Goal: Task Accomplishment & Management: Manage account settings

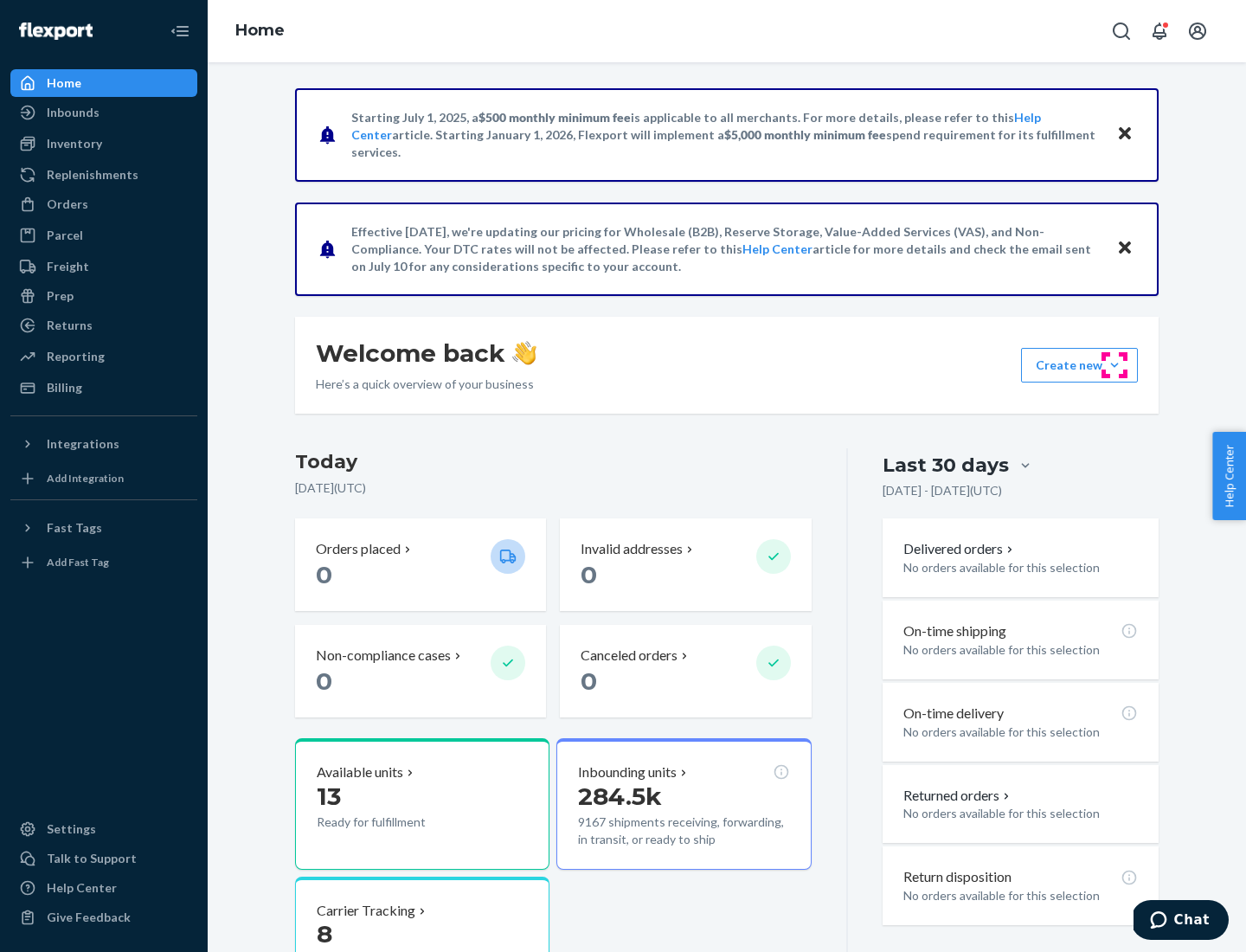
click at [1114, 365] on button "Create new Create new inbound Create new order Create new product" at bounding box center [1079, 365] width 117 height 35
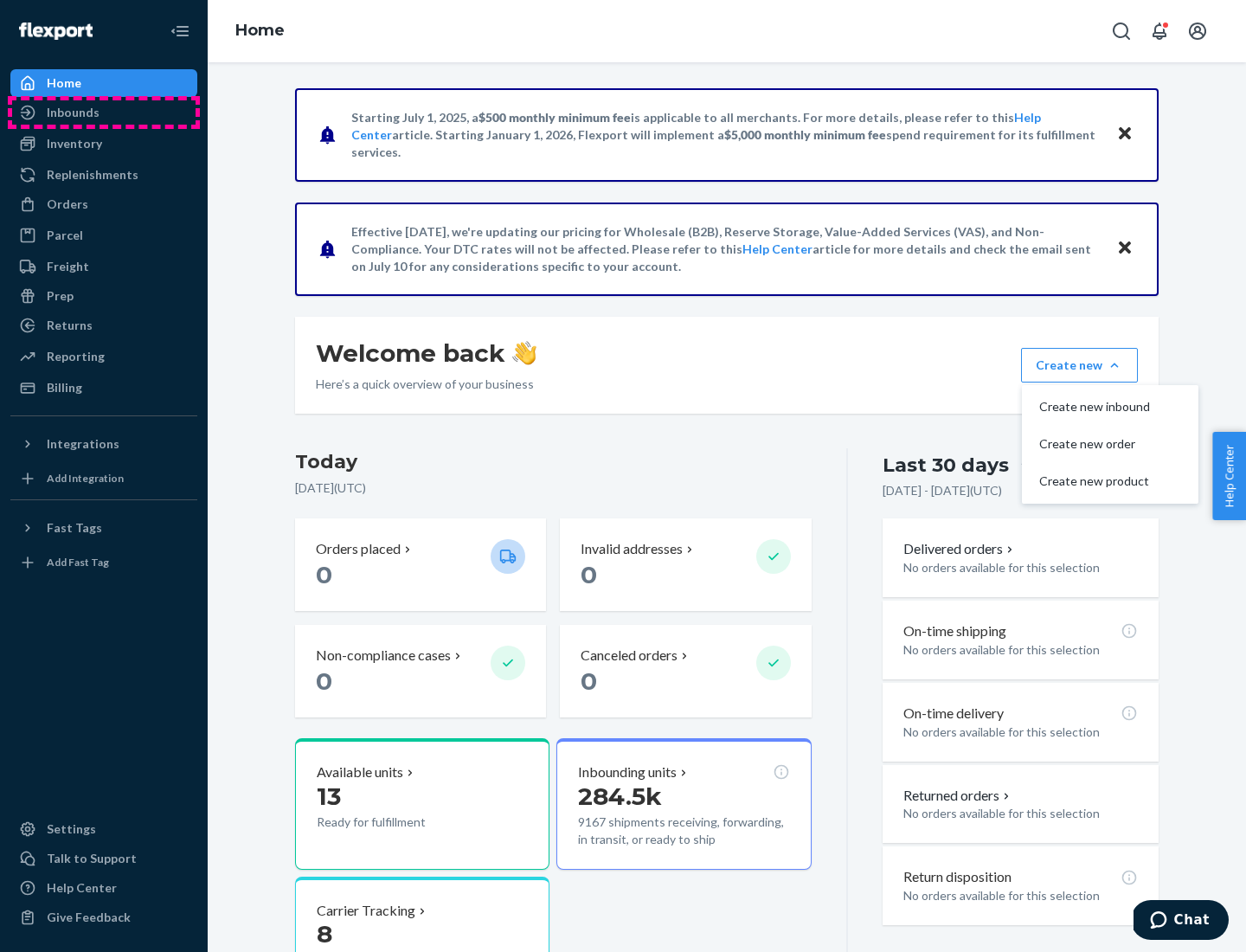
click at [104, 112] on div "Inbounds" at bounding box center [104, 112] width 183 height 24
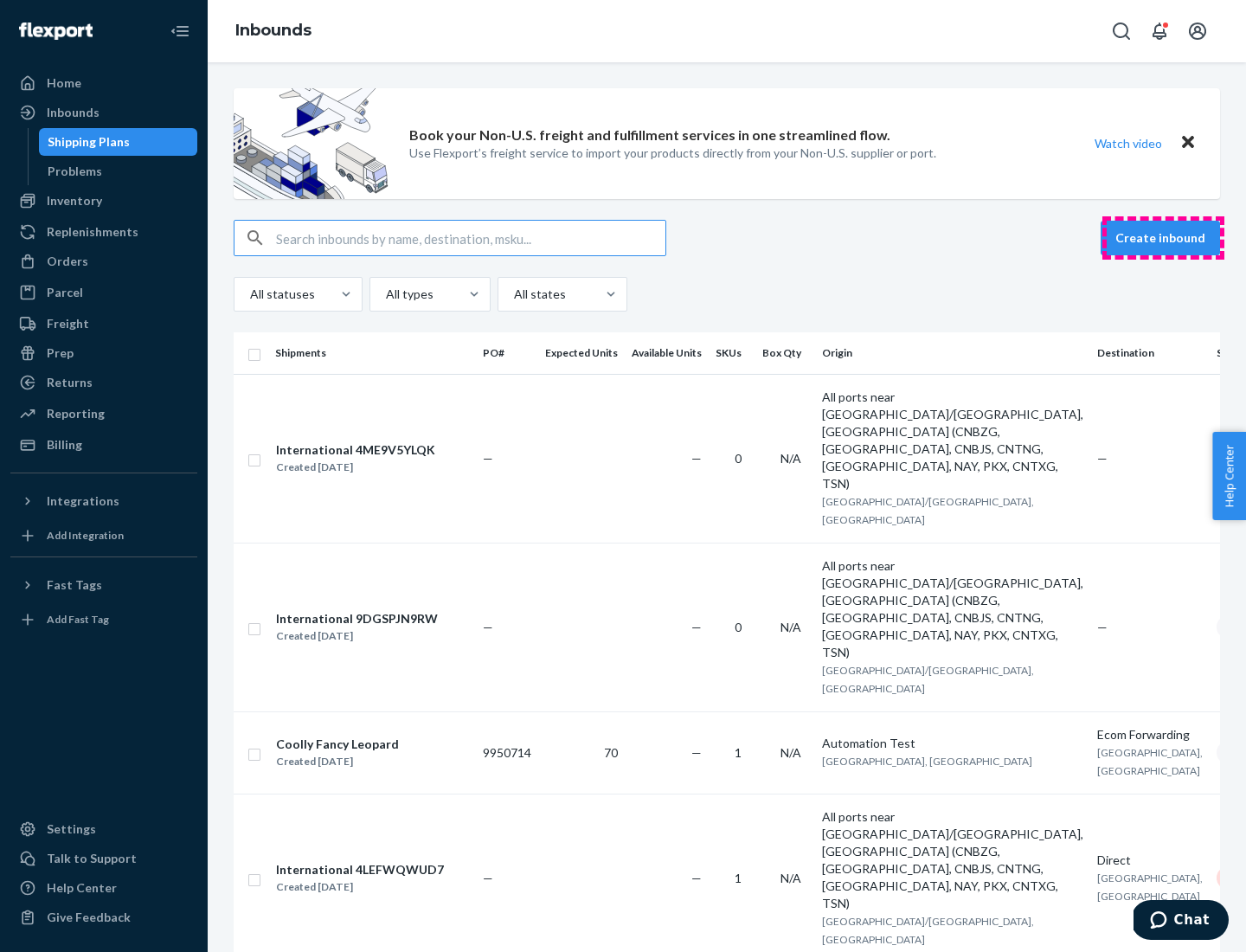
click at [1163, 238] on button "Create inbound" at bounding box center [1160, 238] width 119 height 35
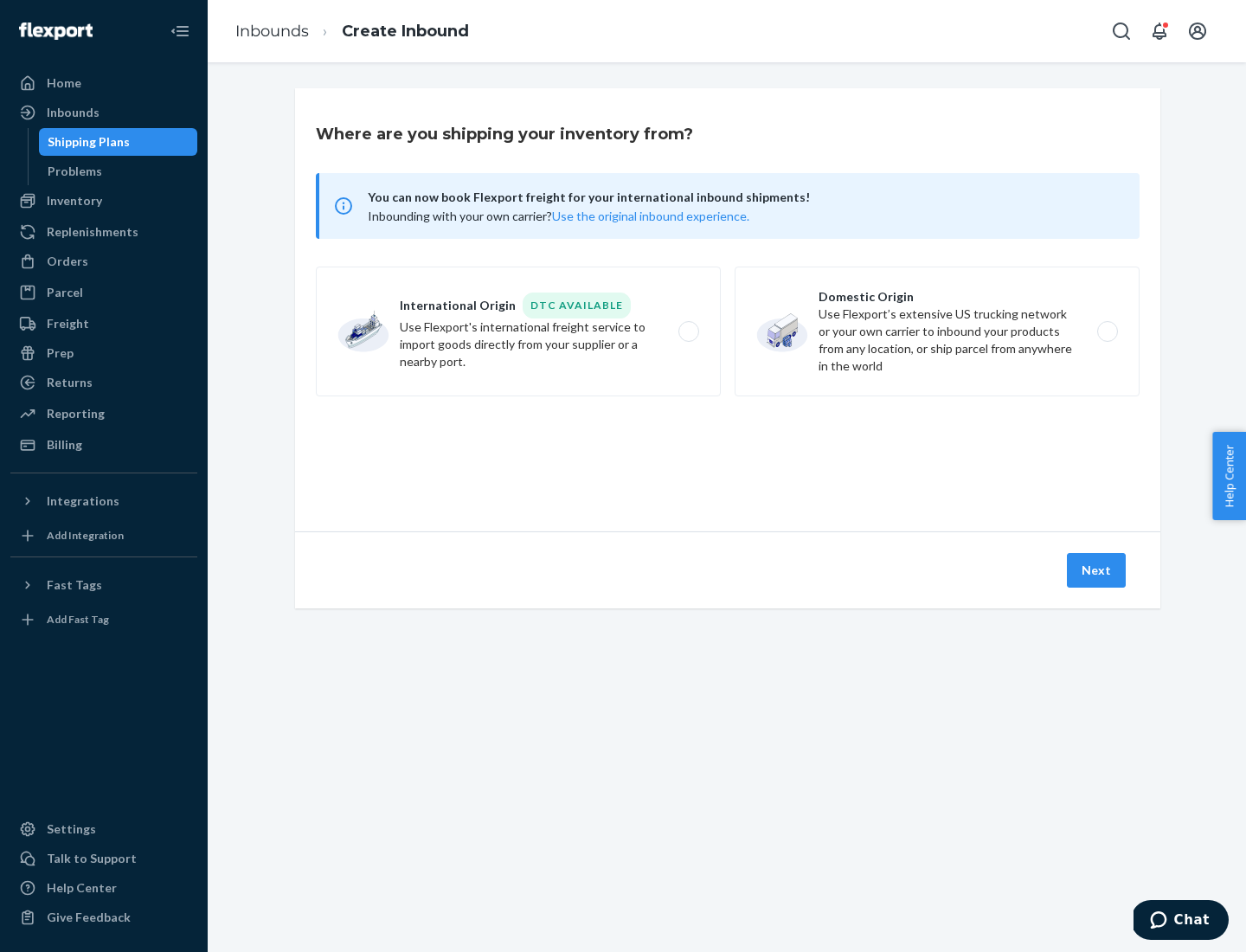
click at [937, 331] on label "Domestic Origin Use Flexport’s extensive US trucking network or your own carrie…" at bounding box center [936, 331] width 405 height 130
click at [1106, 331] on input "Domestic Origin Use Flexport’s extensive US trucking network or your own carrie…" at bounding box center [1112, 331] width 11 height 11
radio input "true"
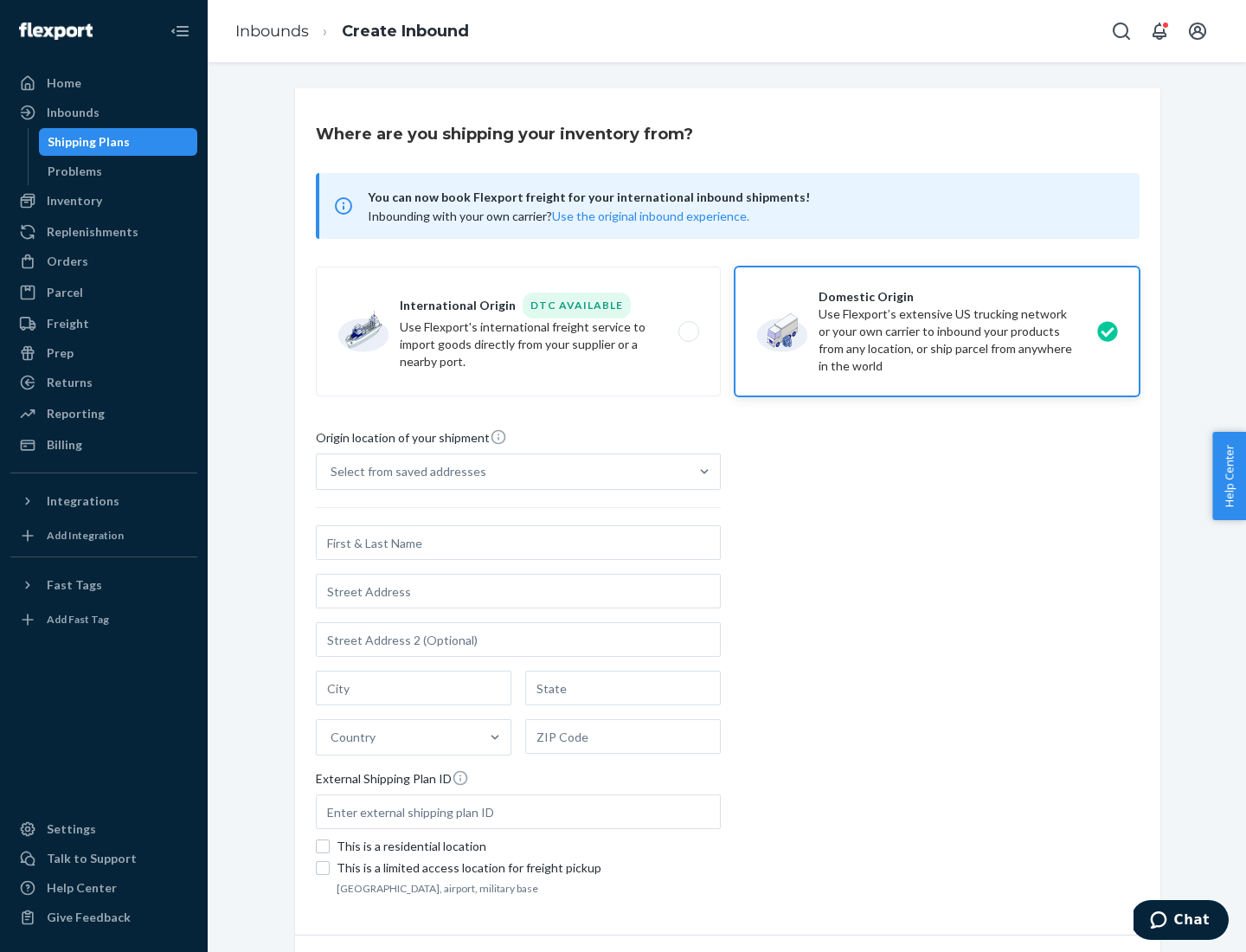
click at [404, 472] on div "Select from saved addresses" at bounding box center [408, 472] width 156 height 17
click at [332, 472] on input "Select from saved addresses" at bounding box center [331, 472] width 2 height 17
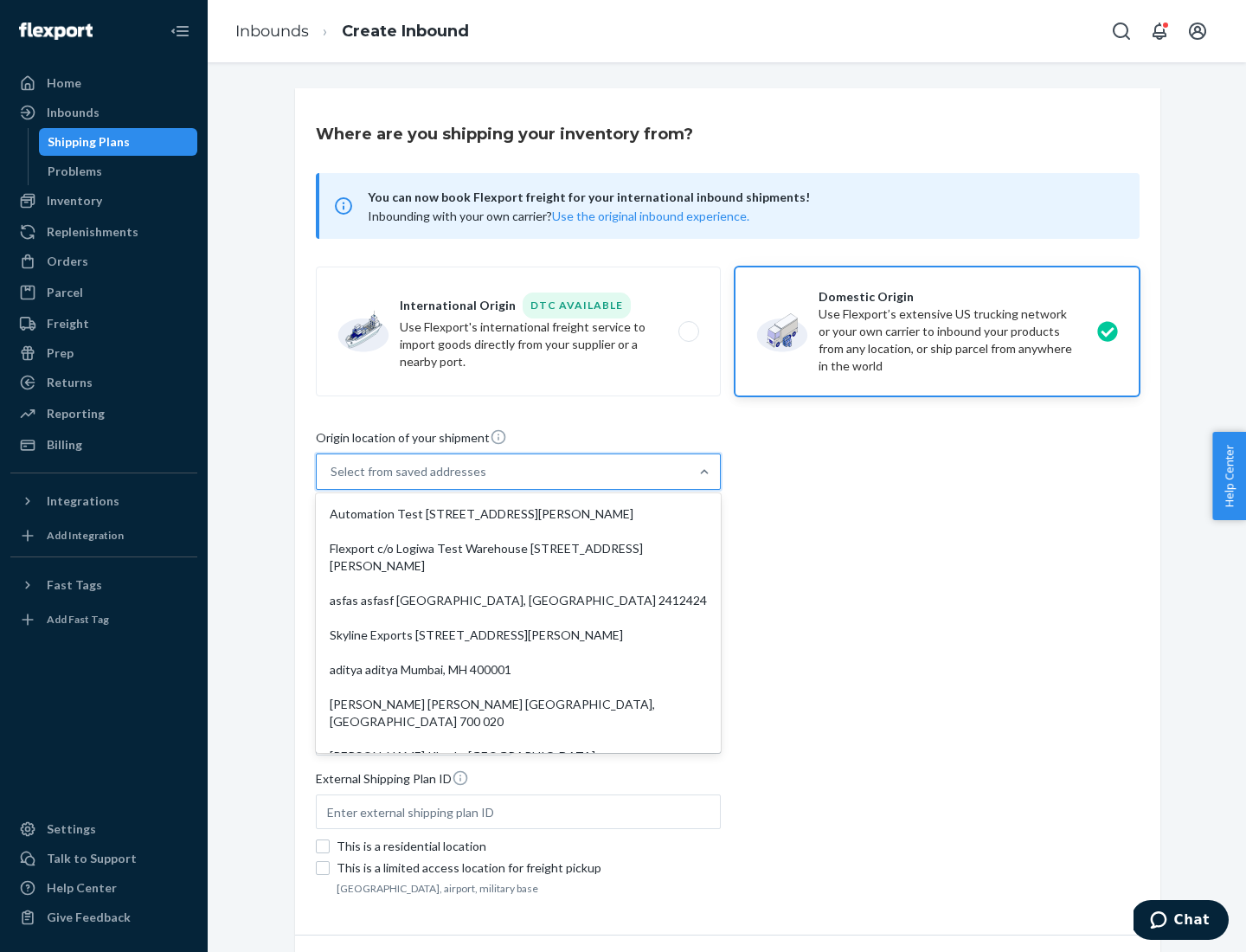
scroll to position [7, 0]
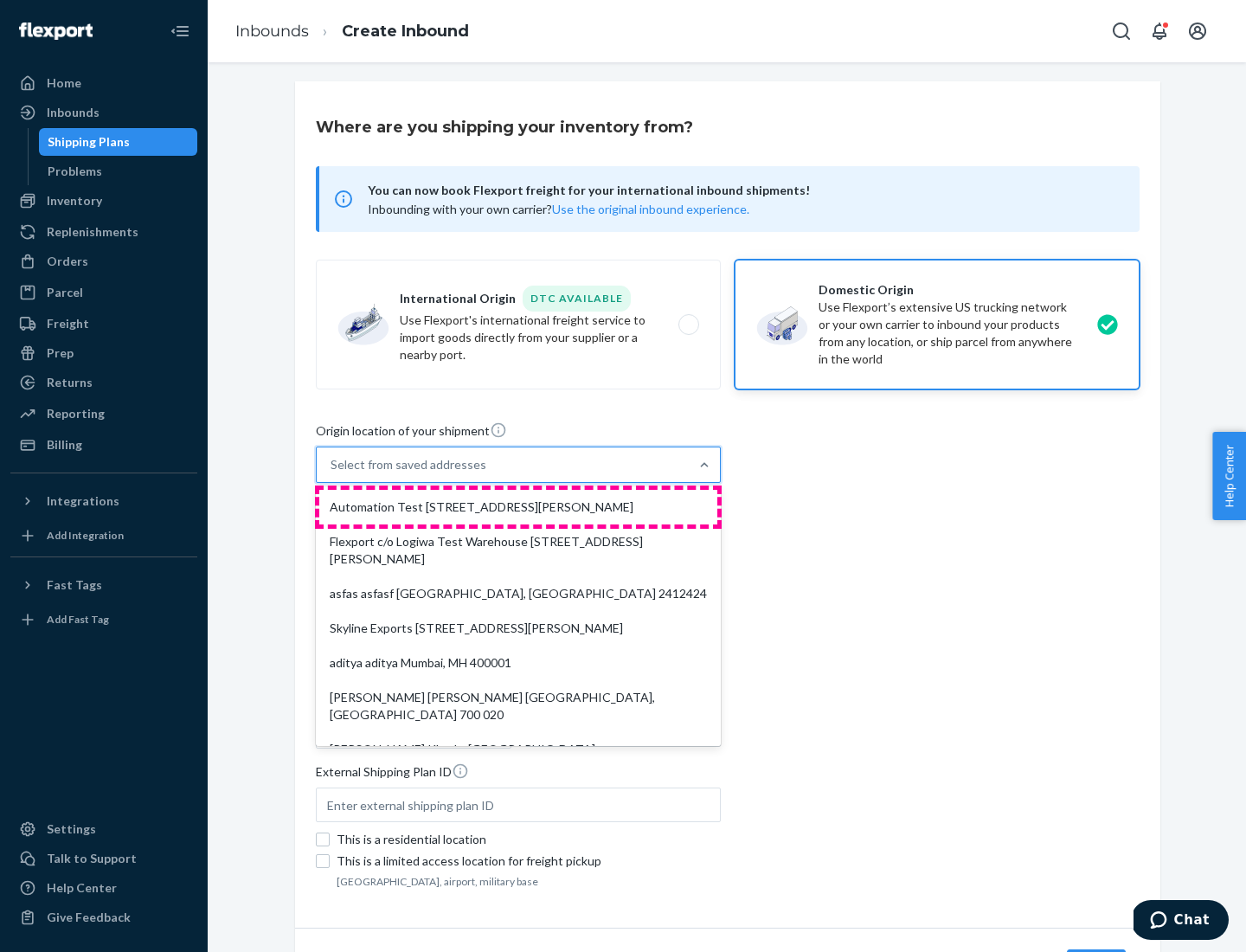
click at [518, 507] on div "Automation Test [STREET_ADDRESS][PERSON_NAME]" at bounding box center [518, 507] width 398 height 35
click at [332, 473] on input "option Automation Test [STREET_ADDRESS][PERSON_NAME]. 9 results available. Use …" at bounding box center [331, 465] width 2 height 17
type input "Automation Test"
type input "9th Floor"
type input "[GEOGRAPHIC_DATA]"
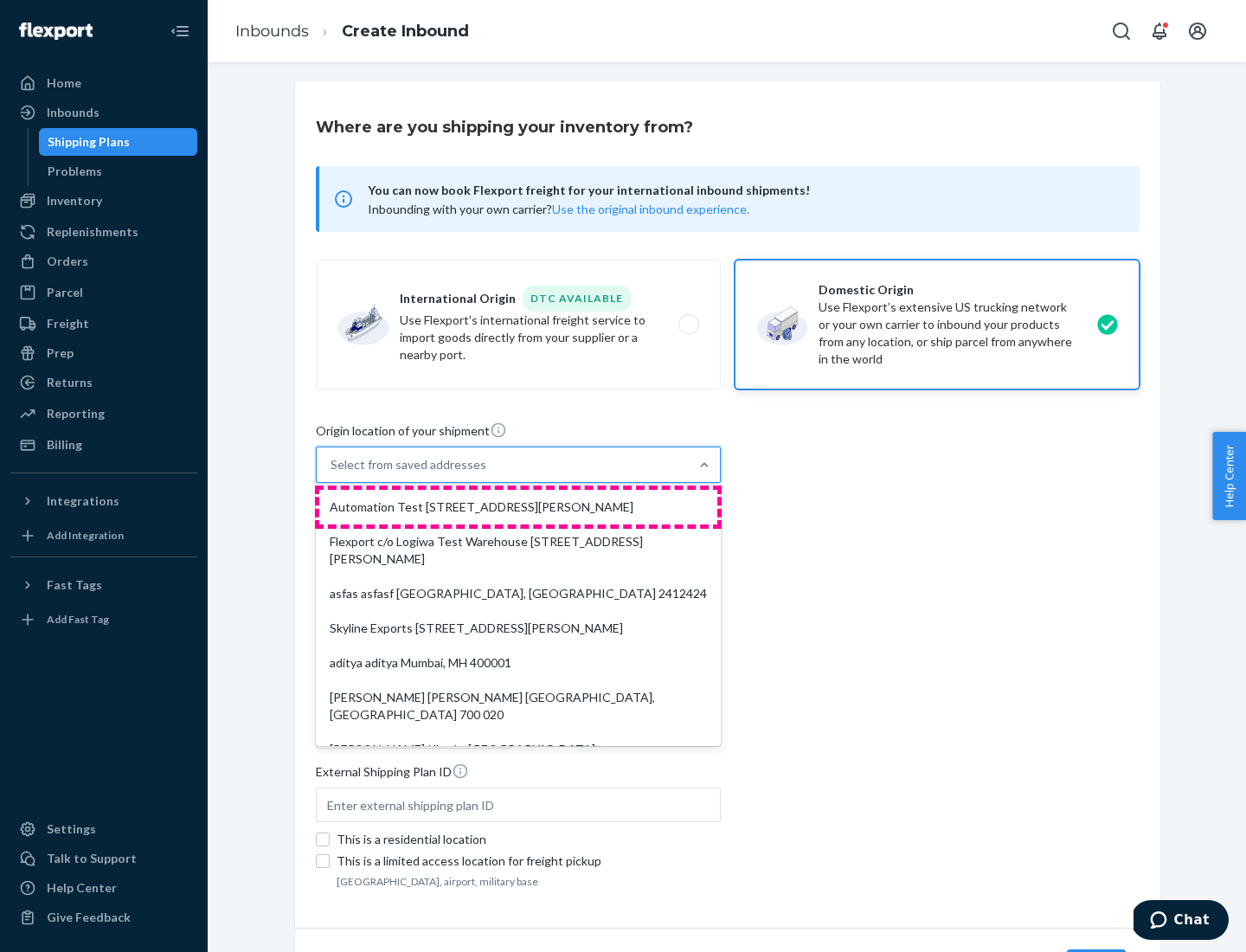
type input "CA"
type input "94104"
type input "[STREET_ADDRESS][PERSON_NAME]"
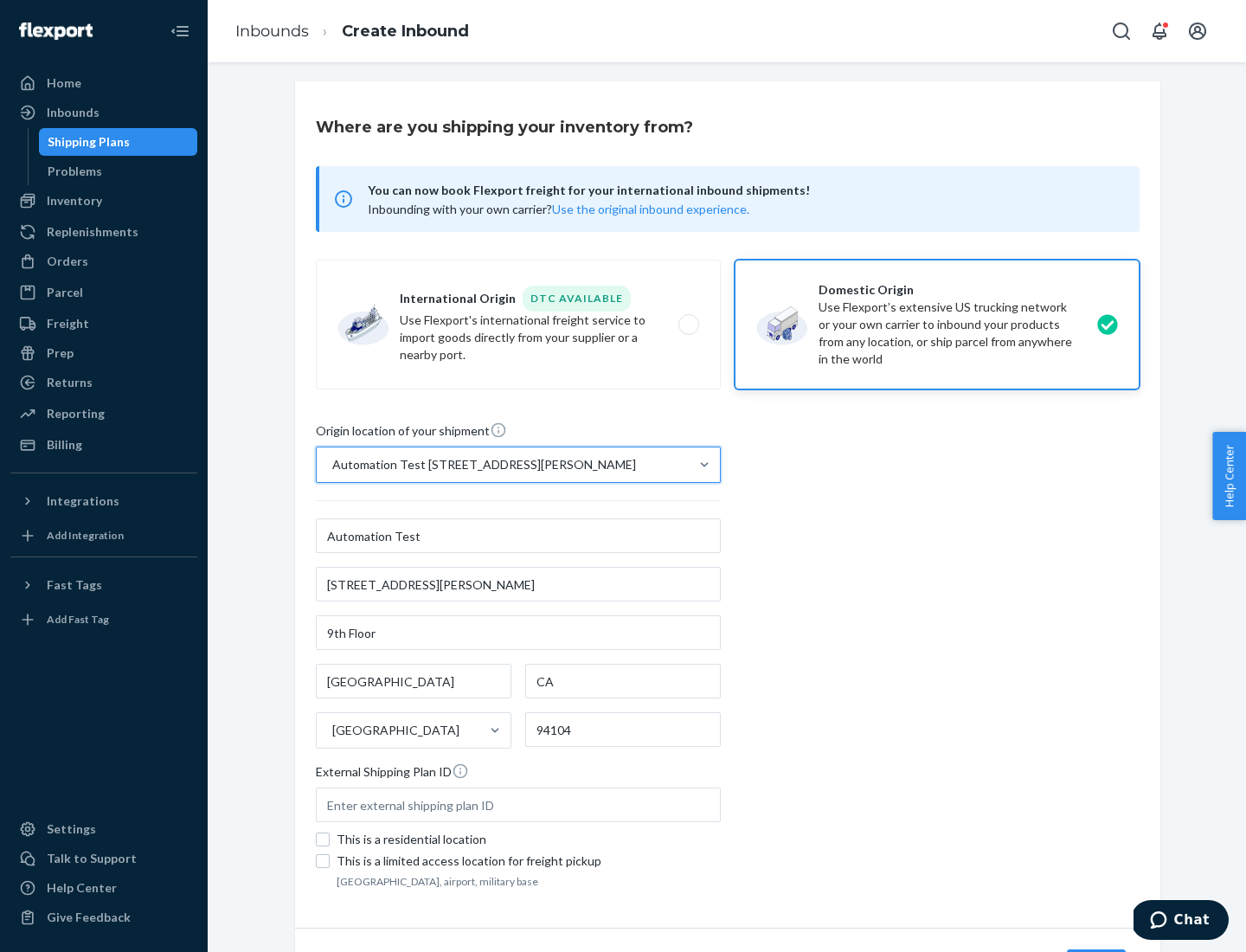
scroll to position [101, 0]
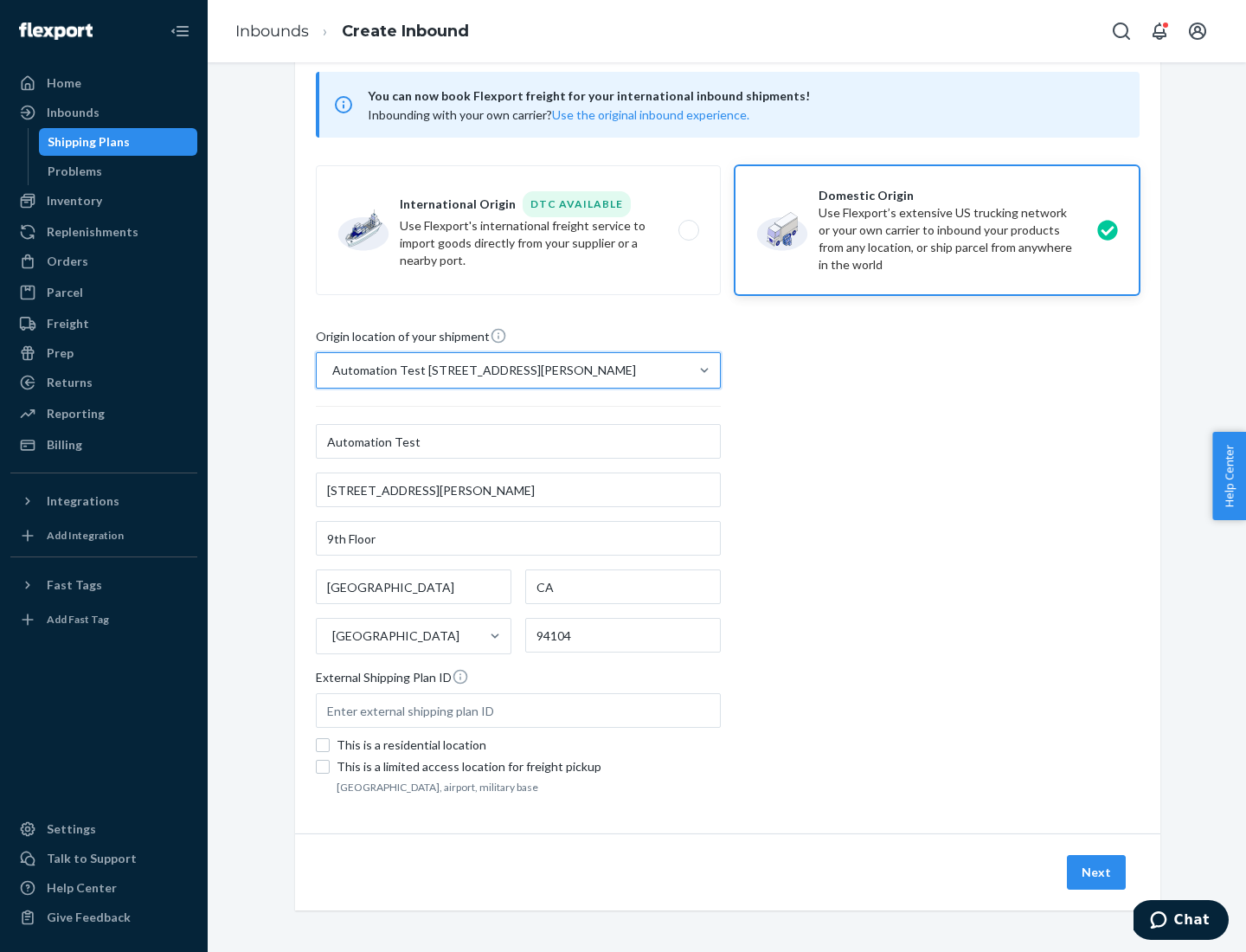
click at [1097, 872] on button "Next" at bounding box center [1095, 872] width 58 height 35
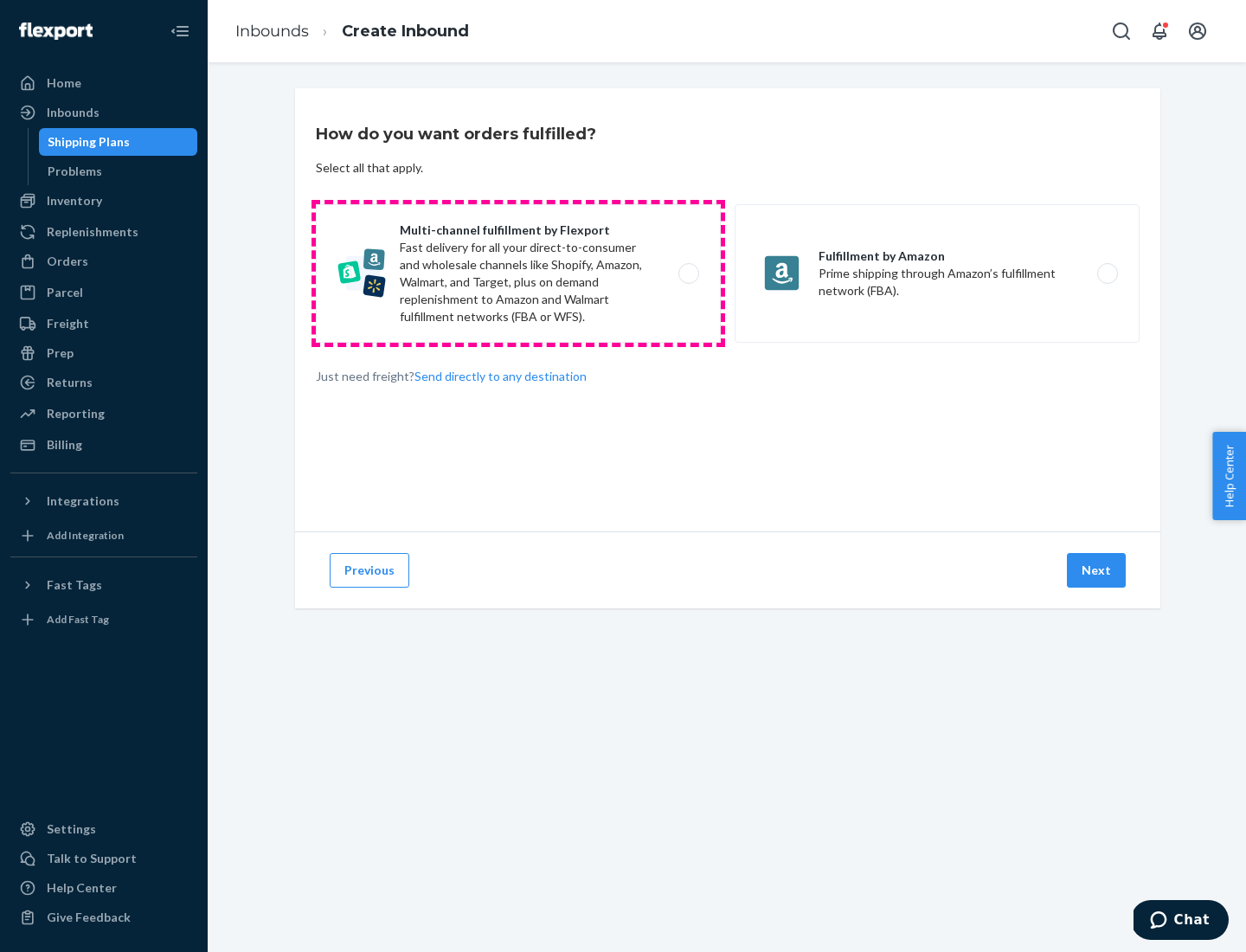
click at [518, 274] on label "Multi-channel fulfillment by Flexport Fast delivery for all your direct-to-cons…" at bounding box center [518, 273] width 405 height 139
click at [688, 274] on input "Multi-channel fulfillment by Flexport Fast delivery for all your direct-to-cons…" at bounding box center [693, 274] width 11 height 11
radio input "true"
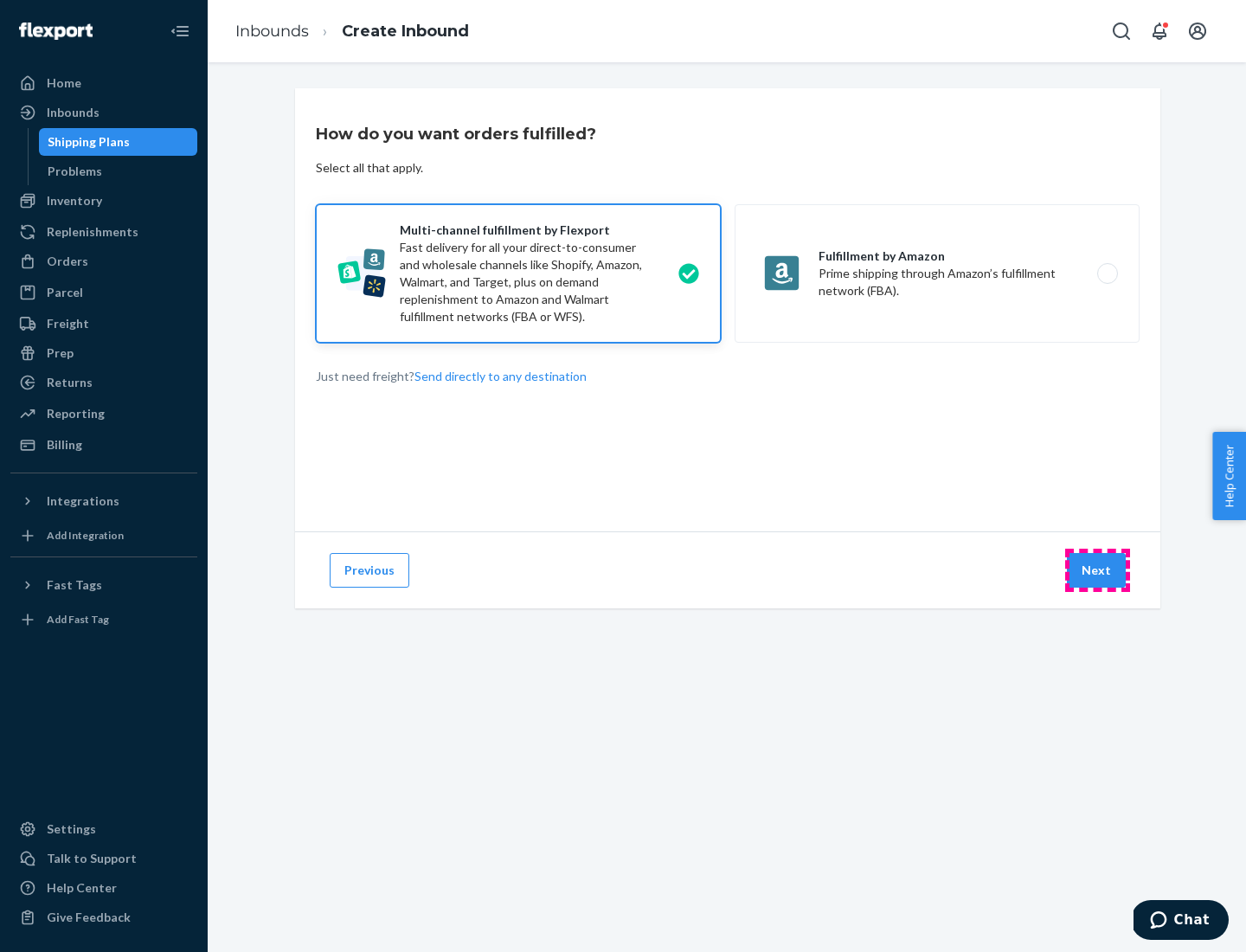
click at [1097, 570] on button "Next" at bounding box center [1095, 570] width 58 height 35
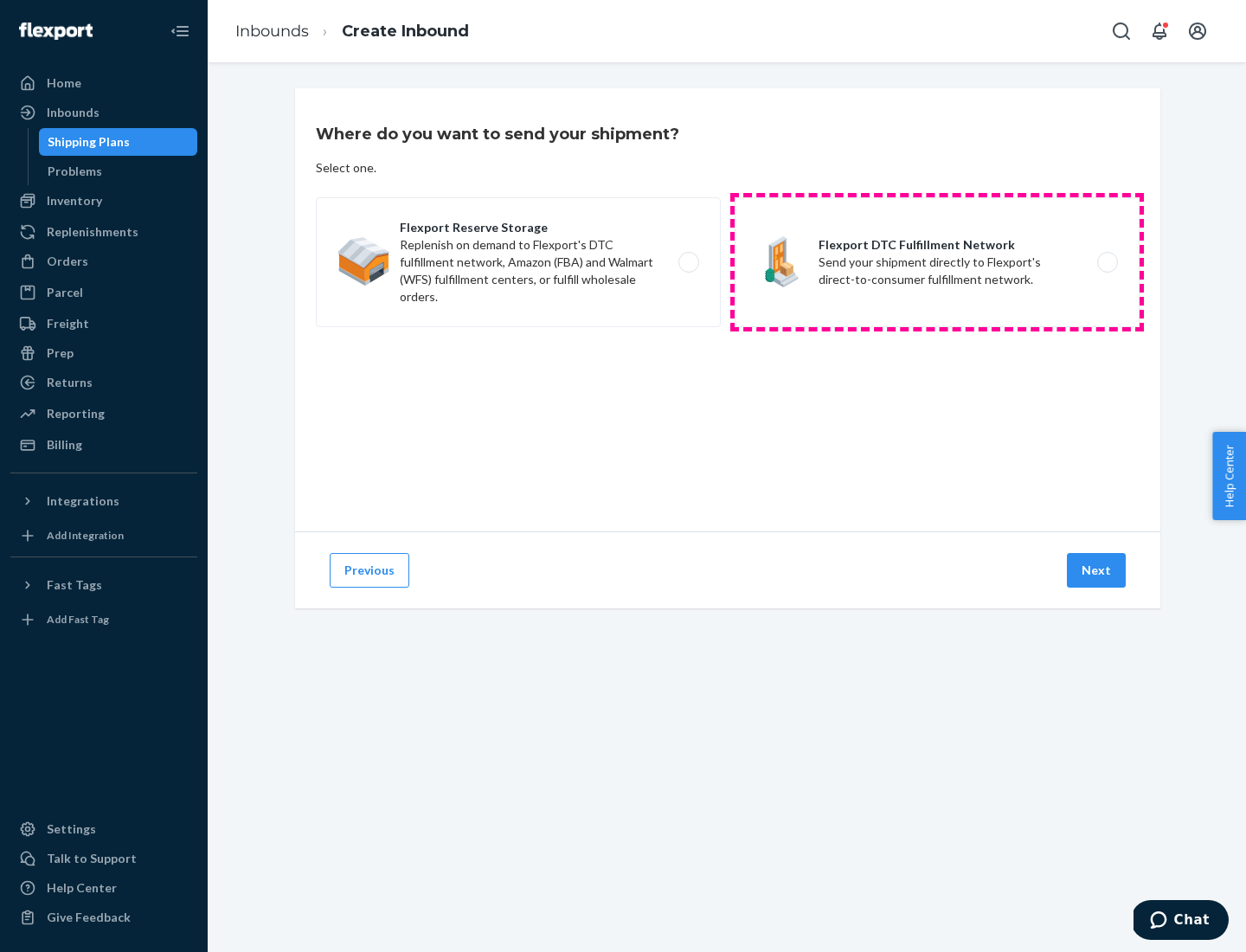
click at [937, 262] on label "Flexport DTC Fulfillment Network Send your shipment directly to Flexport's dire…" at bounding box center [936, 262] width 405 height 130
click at [1106, 262] on input "Flexport DTC Fulfillment Network Send your shipment directly to Flexport's dire…" at bounding box center [1112, 262] width 11 height 11
radio input "true"
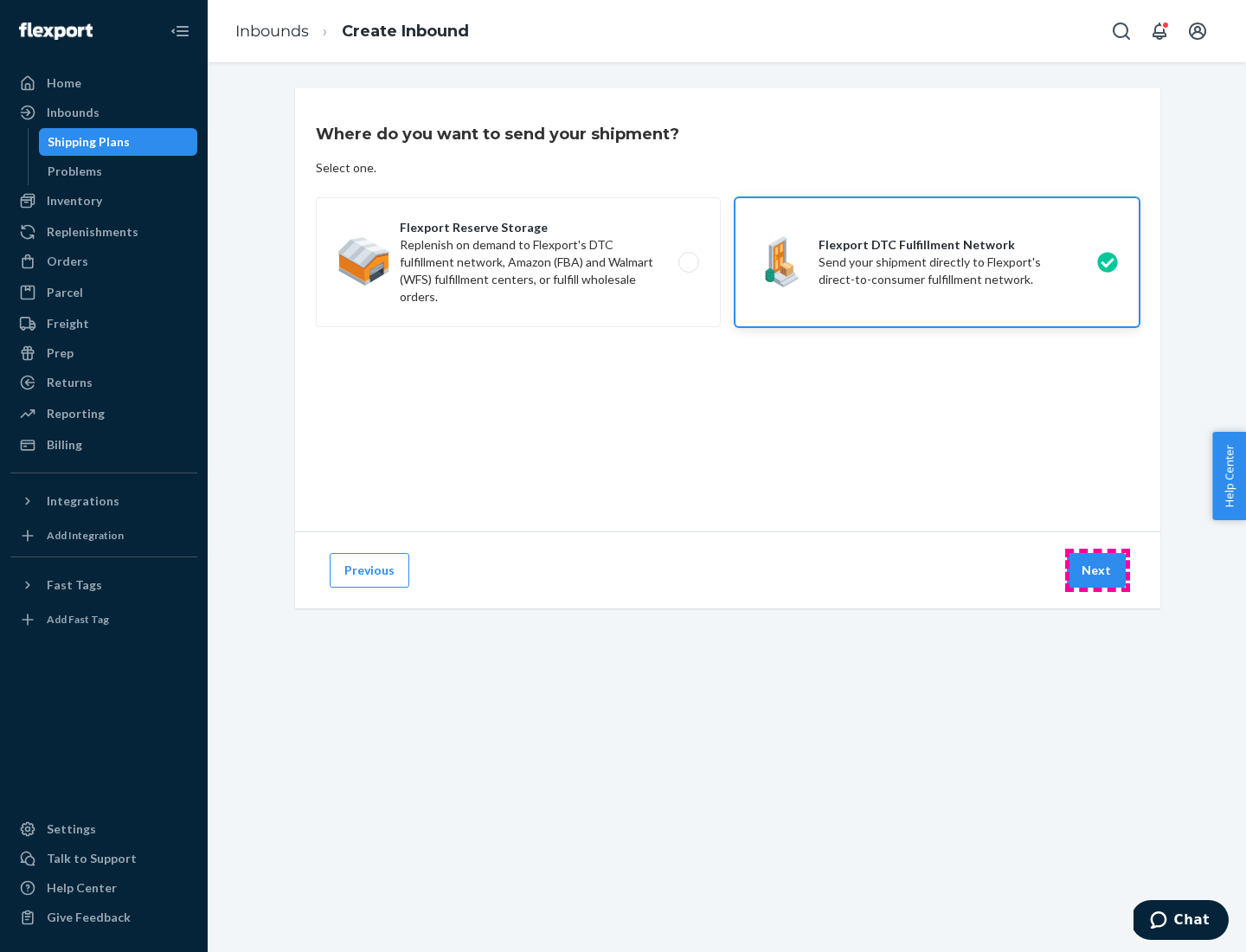
click at [1097, 570] on button "Next" at bounding box center [1095, 570] width 58 height 35
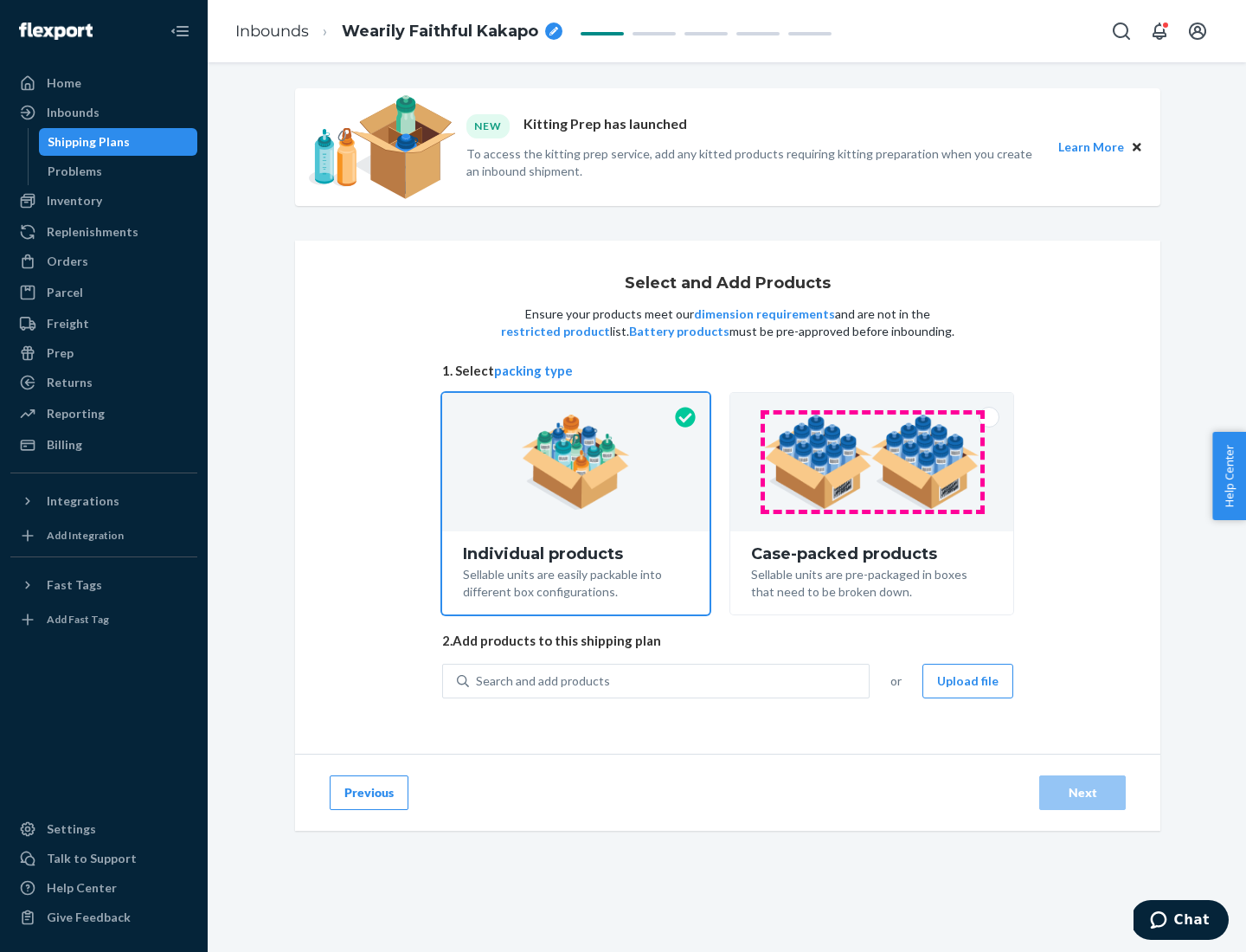
click at [872, 462] on img at bounding box center [871, 461] width 215 height 95
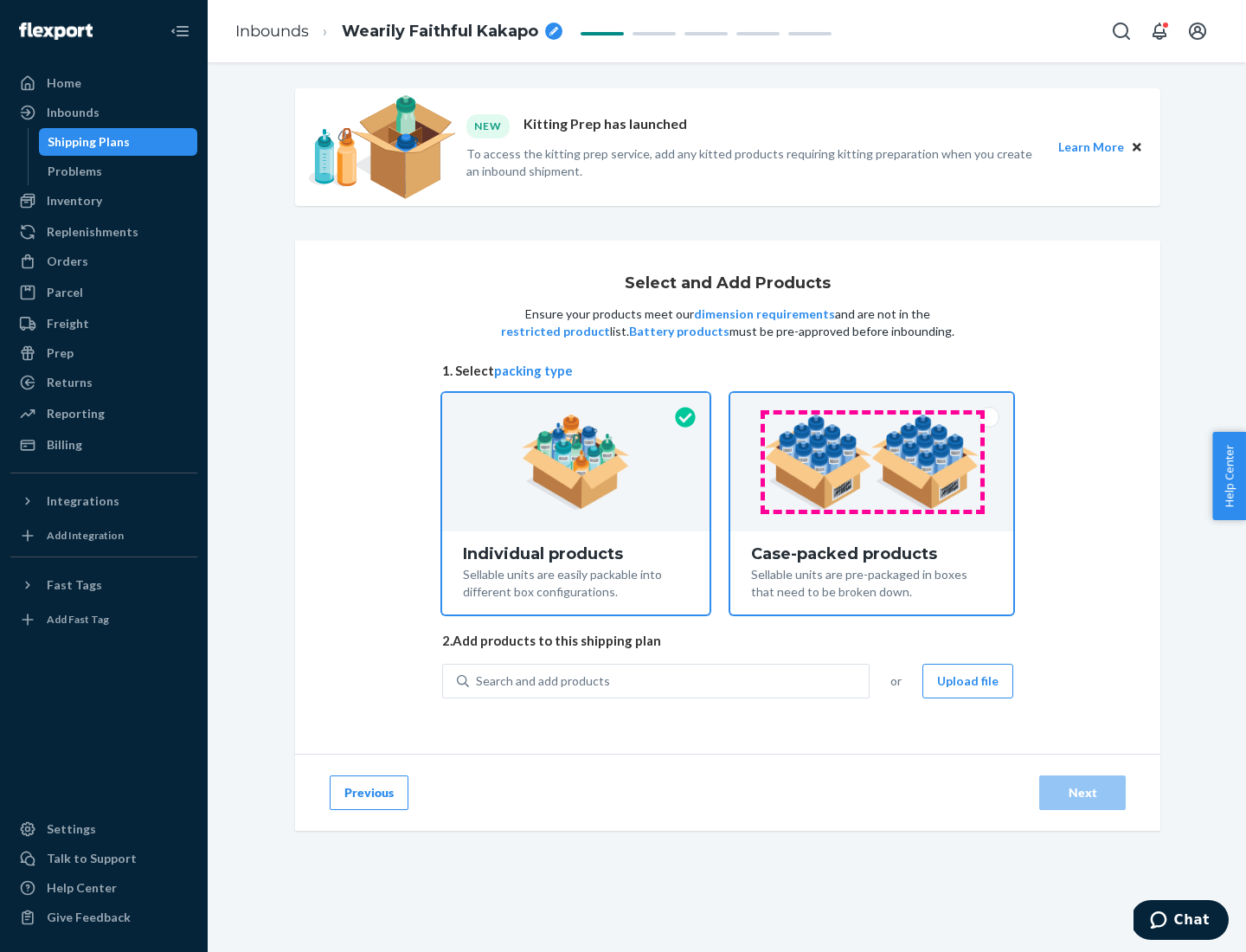
click at [872, 404] on input "Case-packed products Sellable units are pre-packaged in boxes that need to be b…" at bounding box center [871, 398] width 11 height 11
radio input "true"
radio input "false"
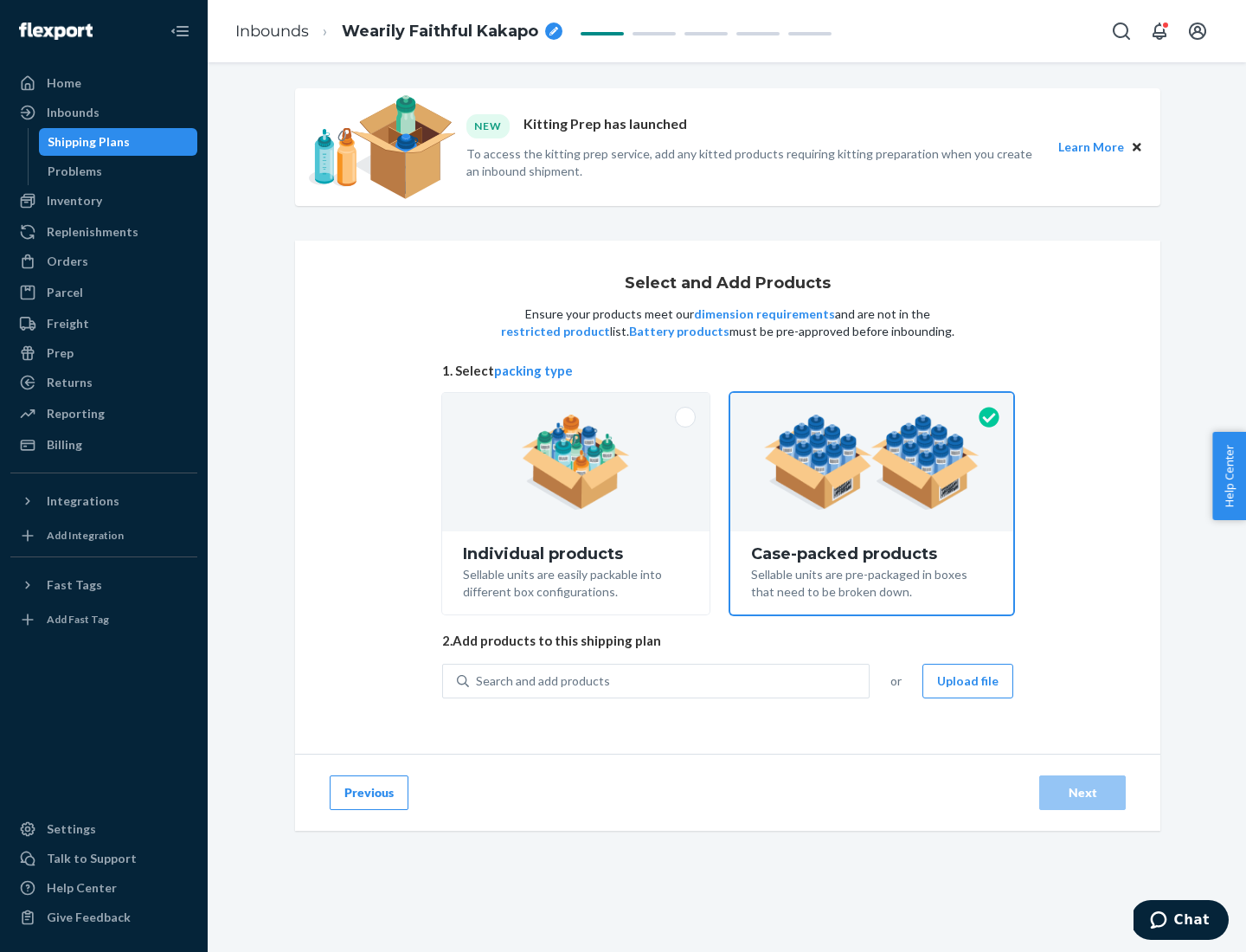
click at [670, 680] on div "Search and add products" at bounding box center [669, 681] width 399 height 31
click at [478, 680] on input "Search and add products" at bounding box center [477, 681] width 2 height 17
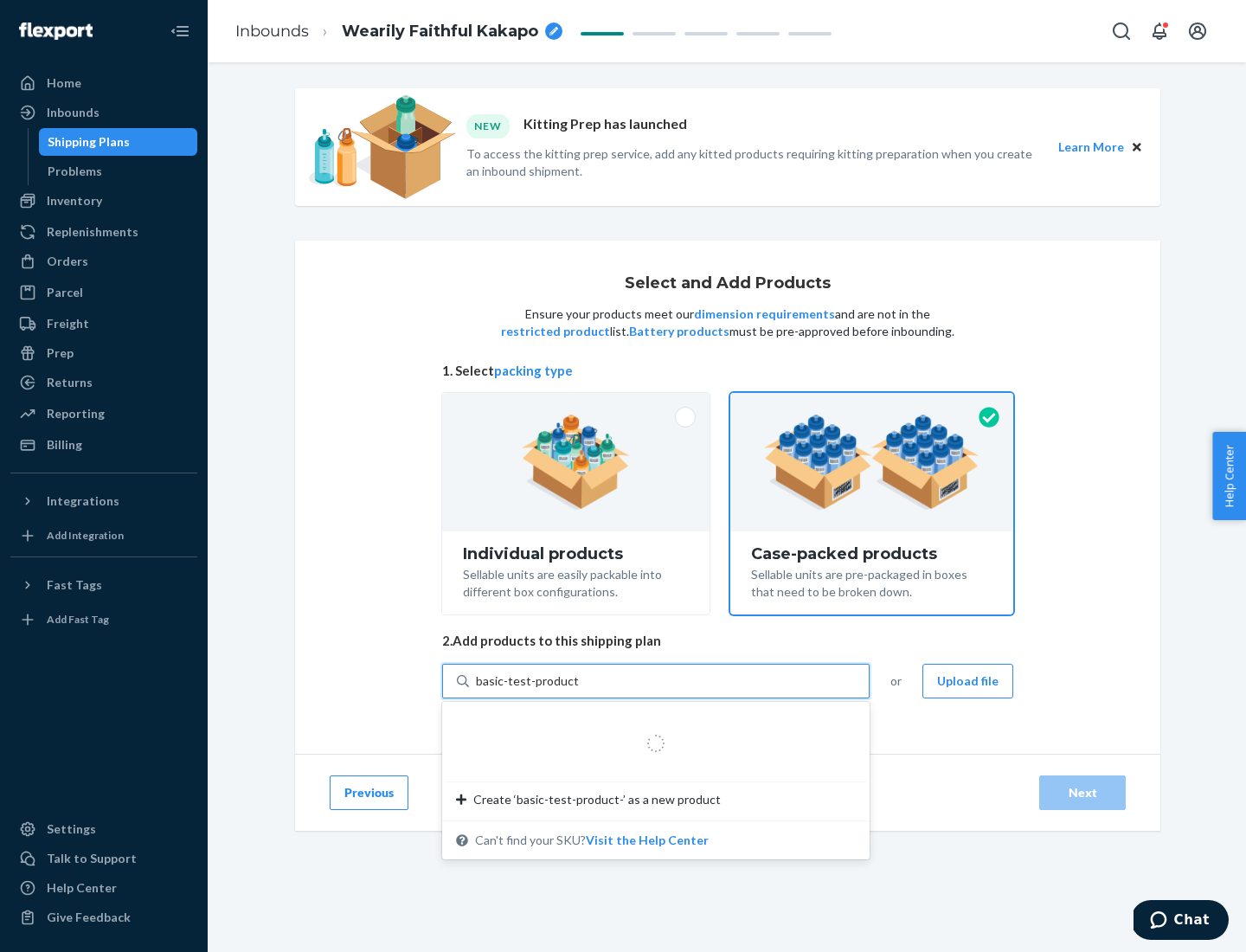
type input "basic-test-product-1"
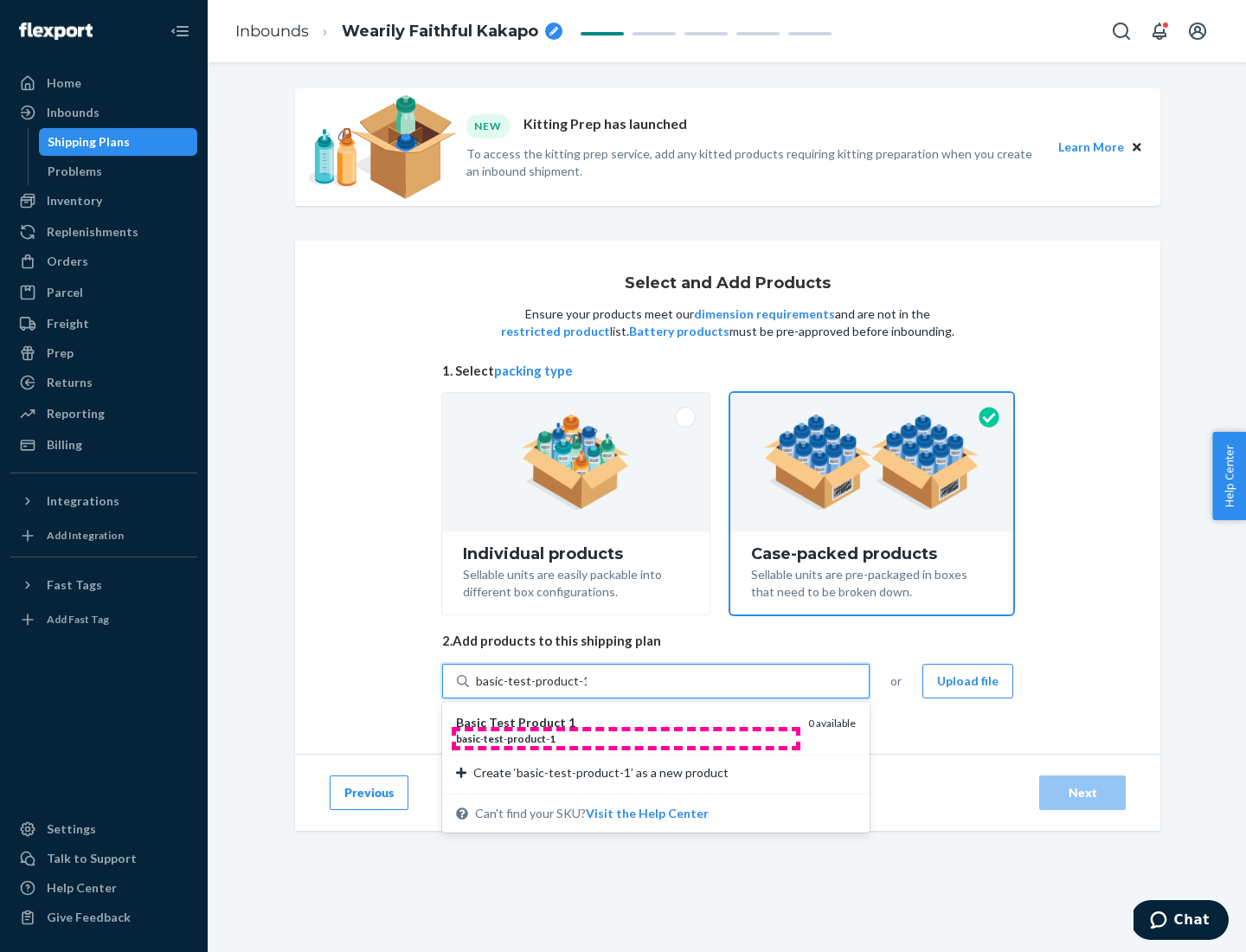
click at [625, 738] on div "basic - test - product - 1" at bounding box center [625, 738] width 338 height 15
click at [587, 690] on input "basic-test-product-1" at bounding box center [531, 681] width 111 height 17
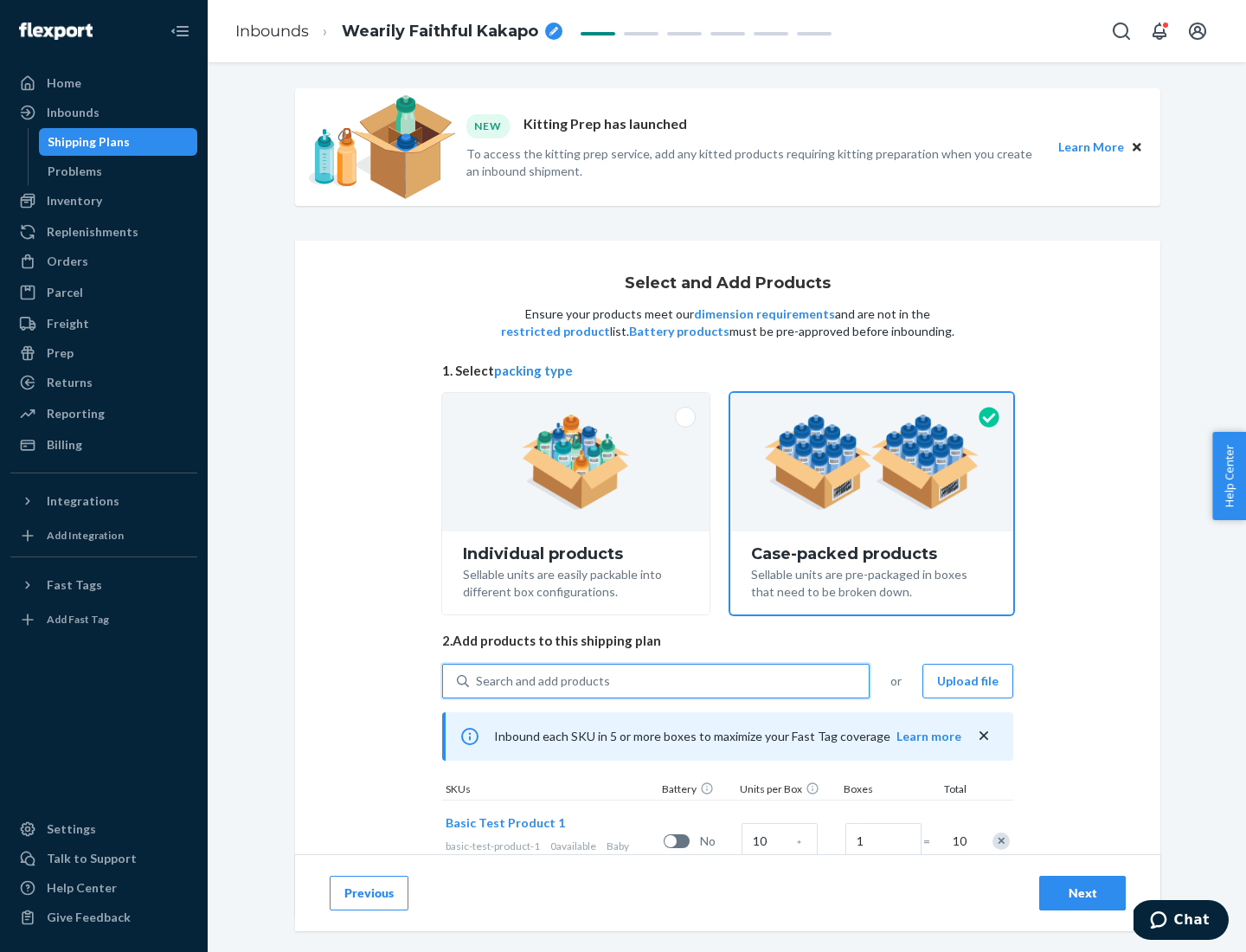
scroll to position [62, 0]
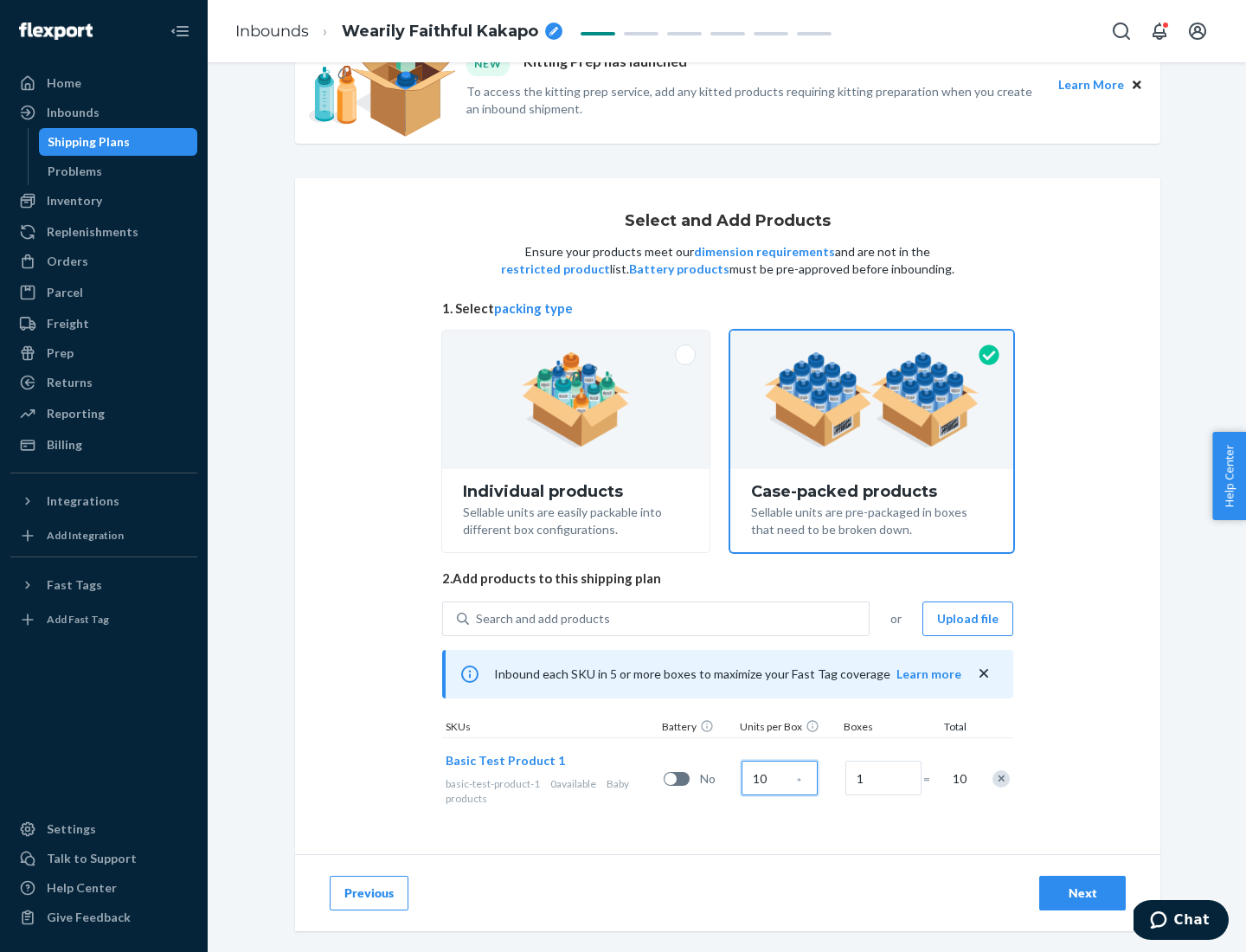
type input "10"
type input "7"
click at [1082, 893] on div "Next" at bounding box center [1082, 893] width 57 height 17
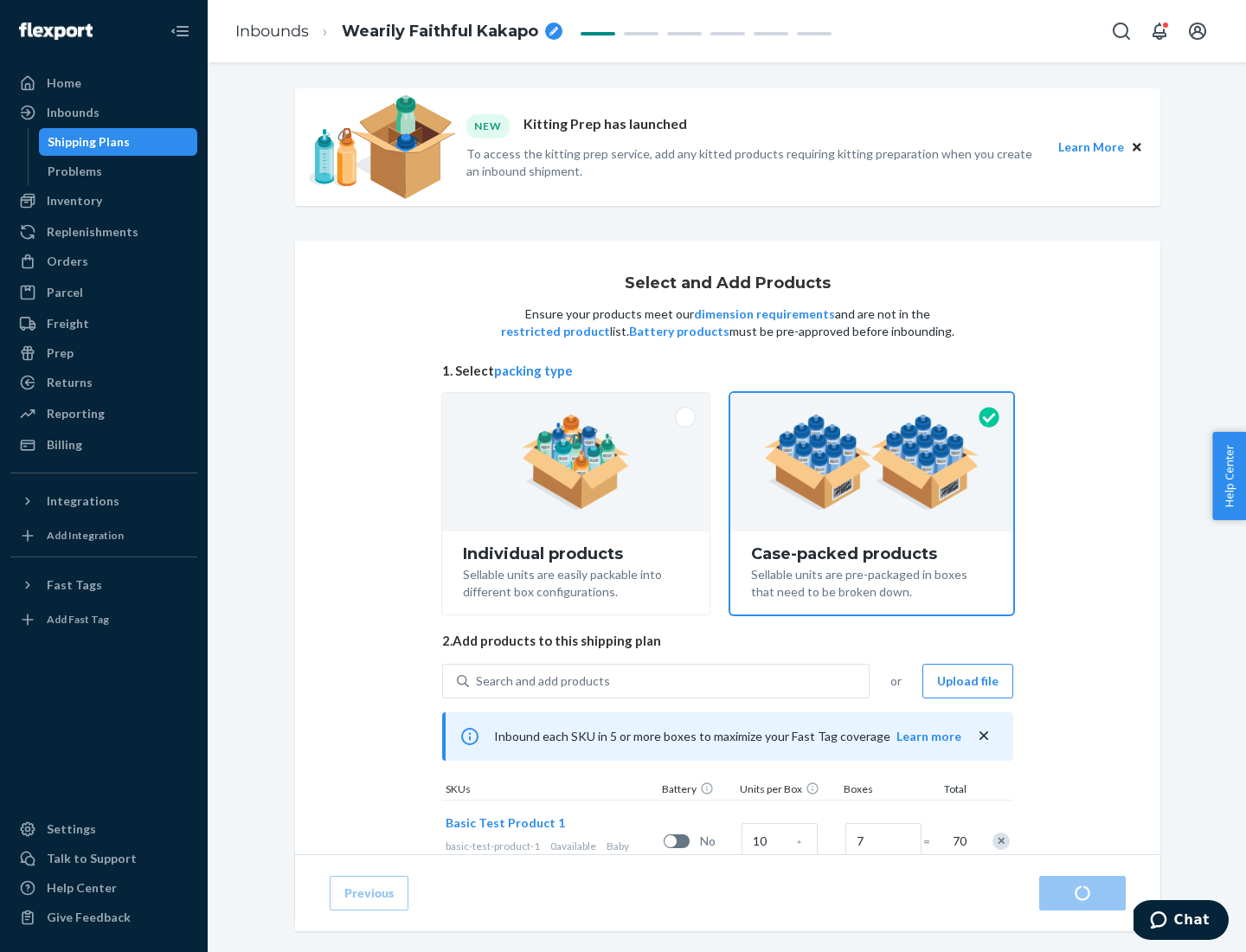
radio input "true"
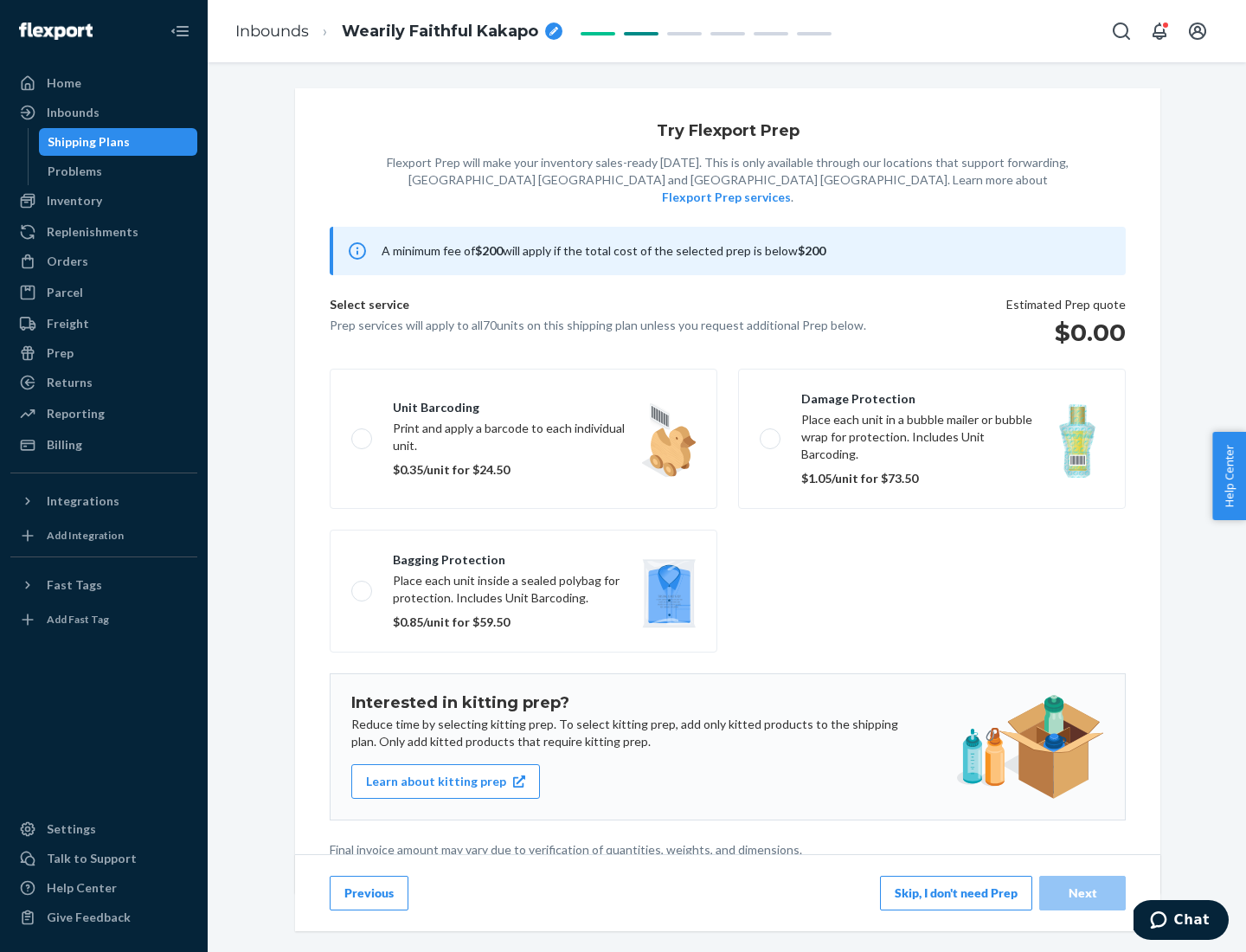
scroll to position [4, 0]
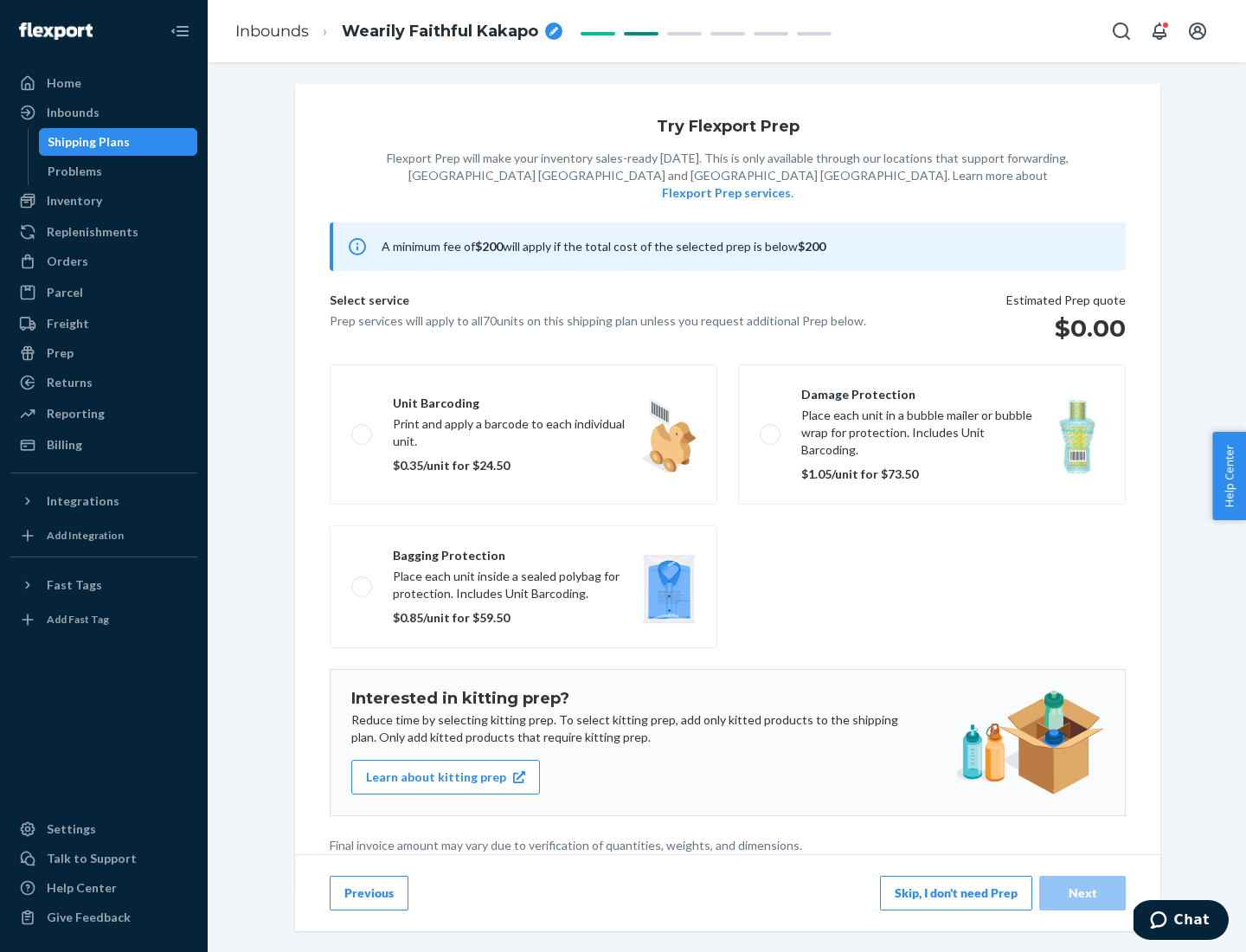
click at [523, 551] on label "Bagging protection Place each unit inside a sealed polybag for protection. Incl…" at bounding box center [523, 586] width 388 height 123
click at [363, 581] on input "Bagging protection Place each unit inside a sealed polybag for protection. Incl…" at bounding box center [357, 586] width 11 height 11
checkbox input "true"
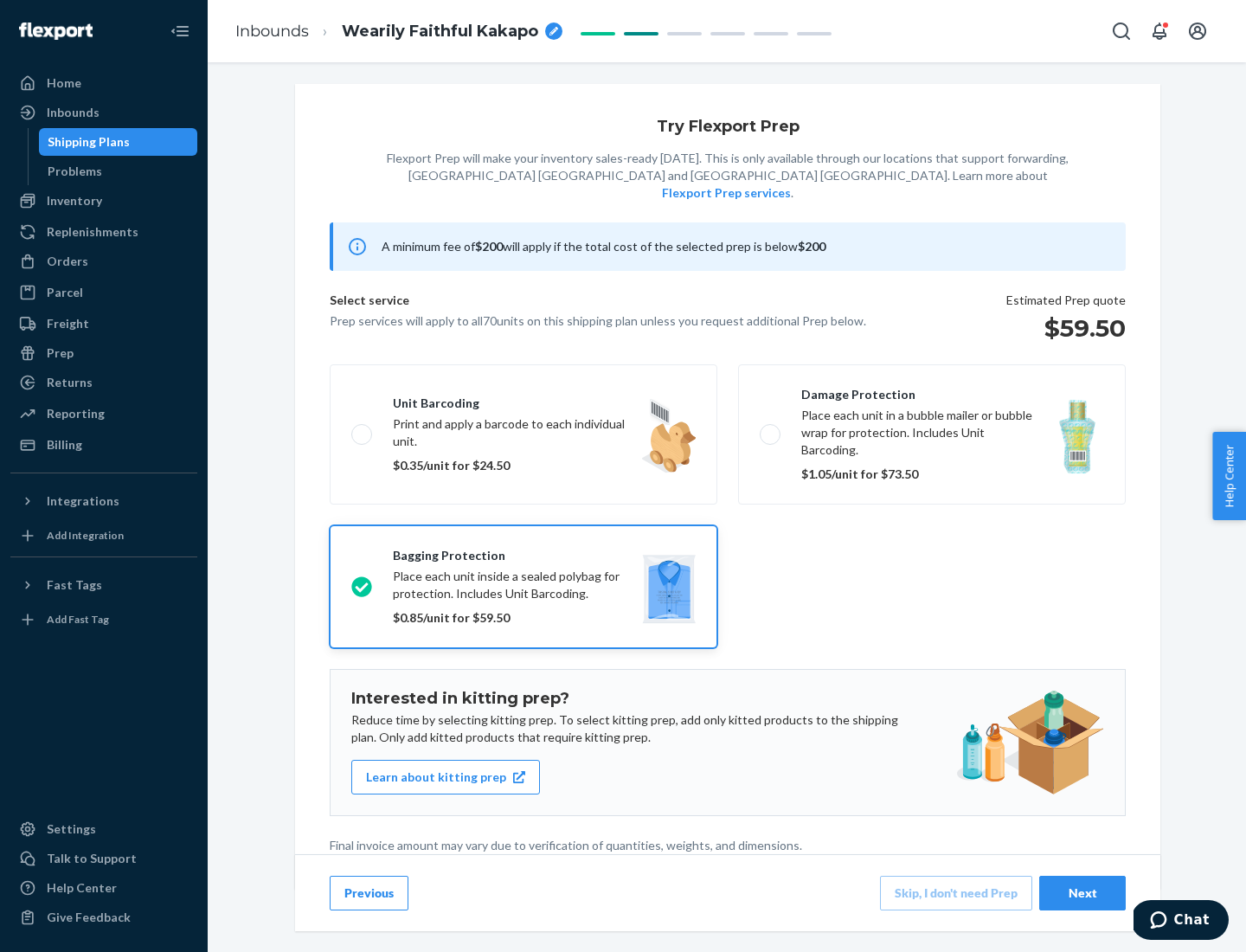
click at [1082, 892] on div "Next" at bounding box center [1082, 893] width 57 height 17
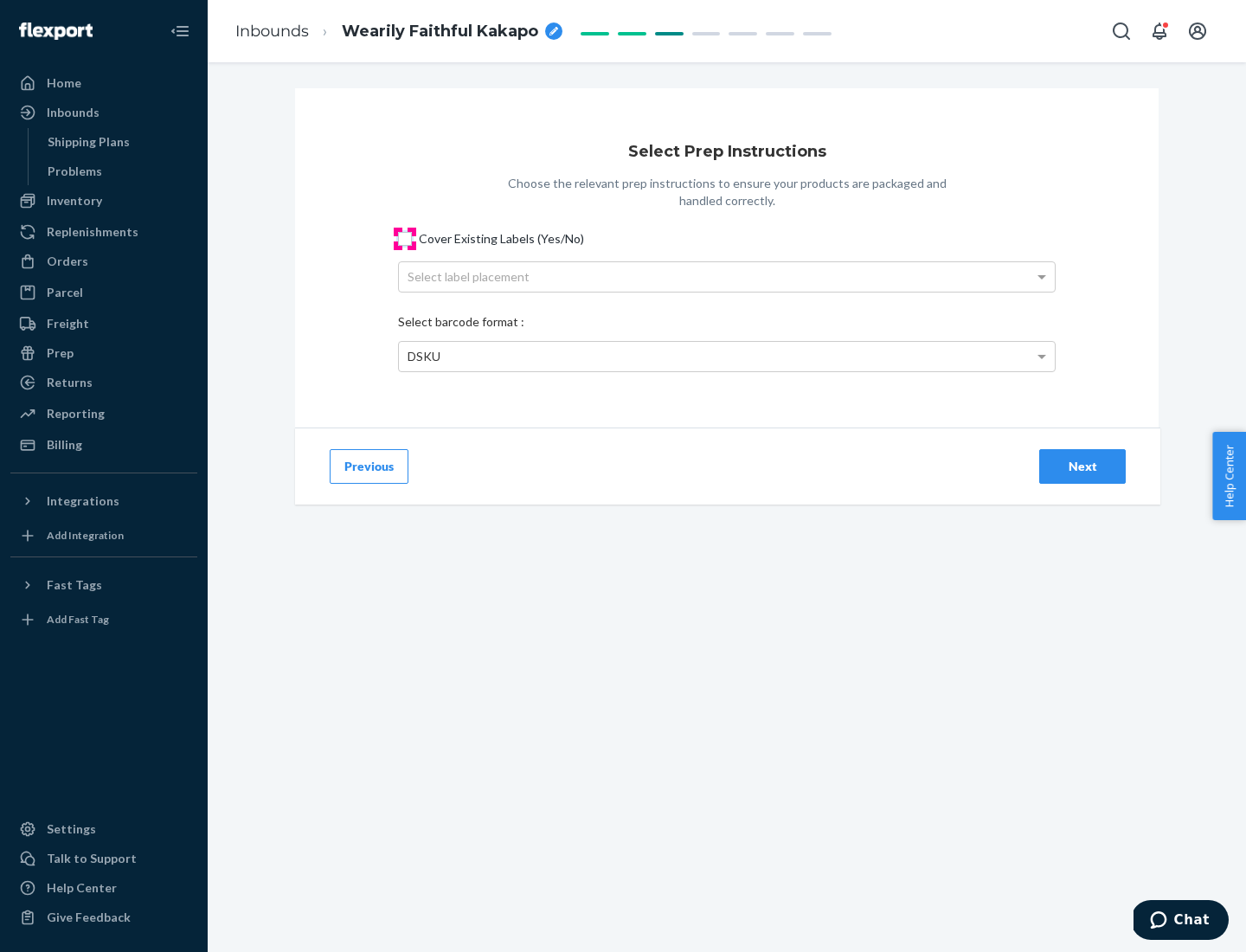
click at [405, 238] on input "Cover Existing Labels (Yes/No)" at bounding box center [405, 239] width 14 height 14
checkbox input "true"
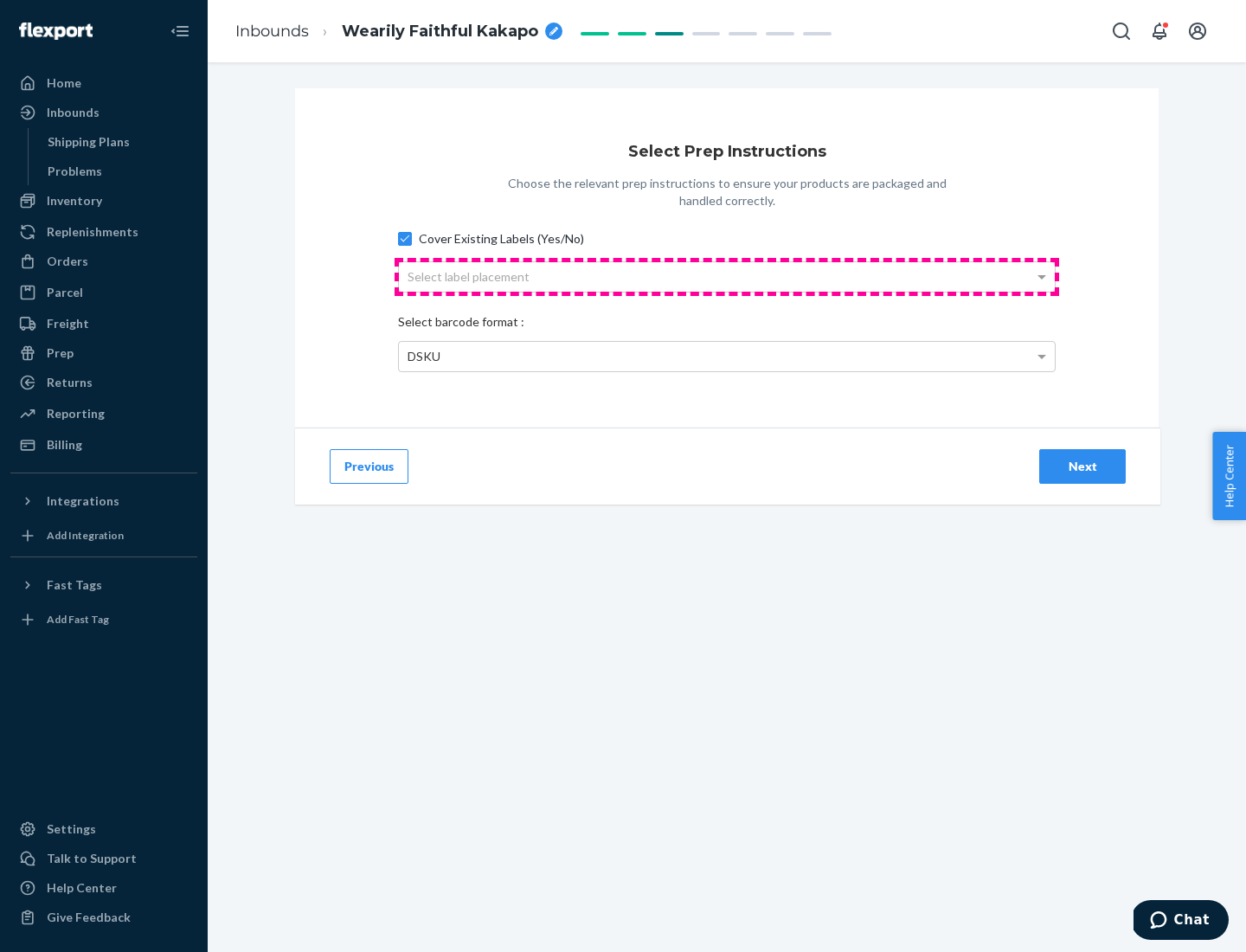
click at [727, 276] on div "Select label placement" at bounding box center [726, 277] width 656 height 30
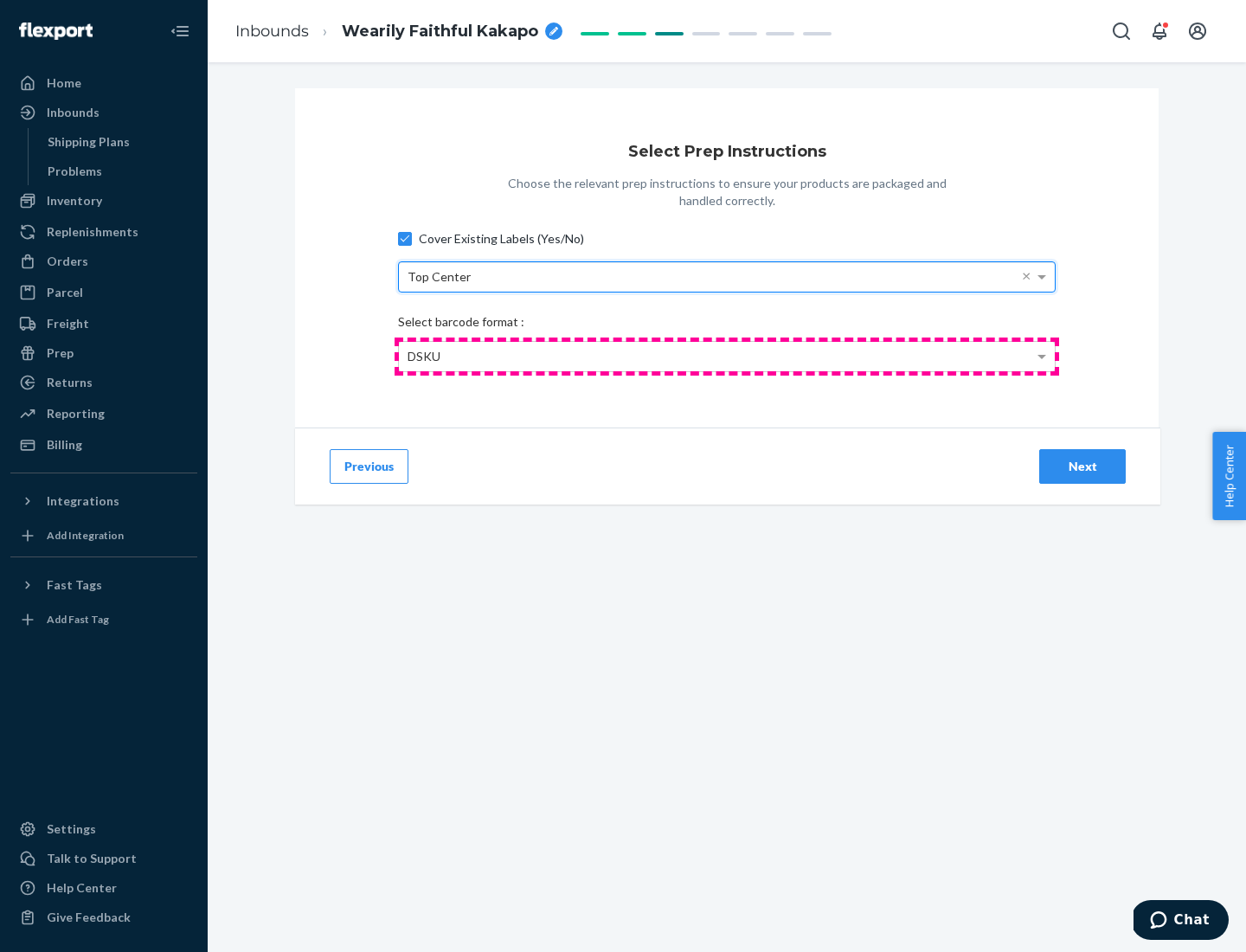
click at [727, 356] on div "DSKU" at bounding box center [726, 357] width 656 height 30
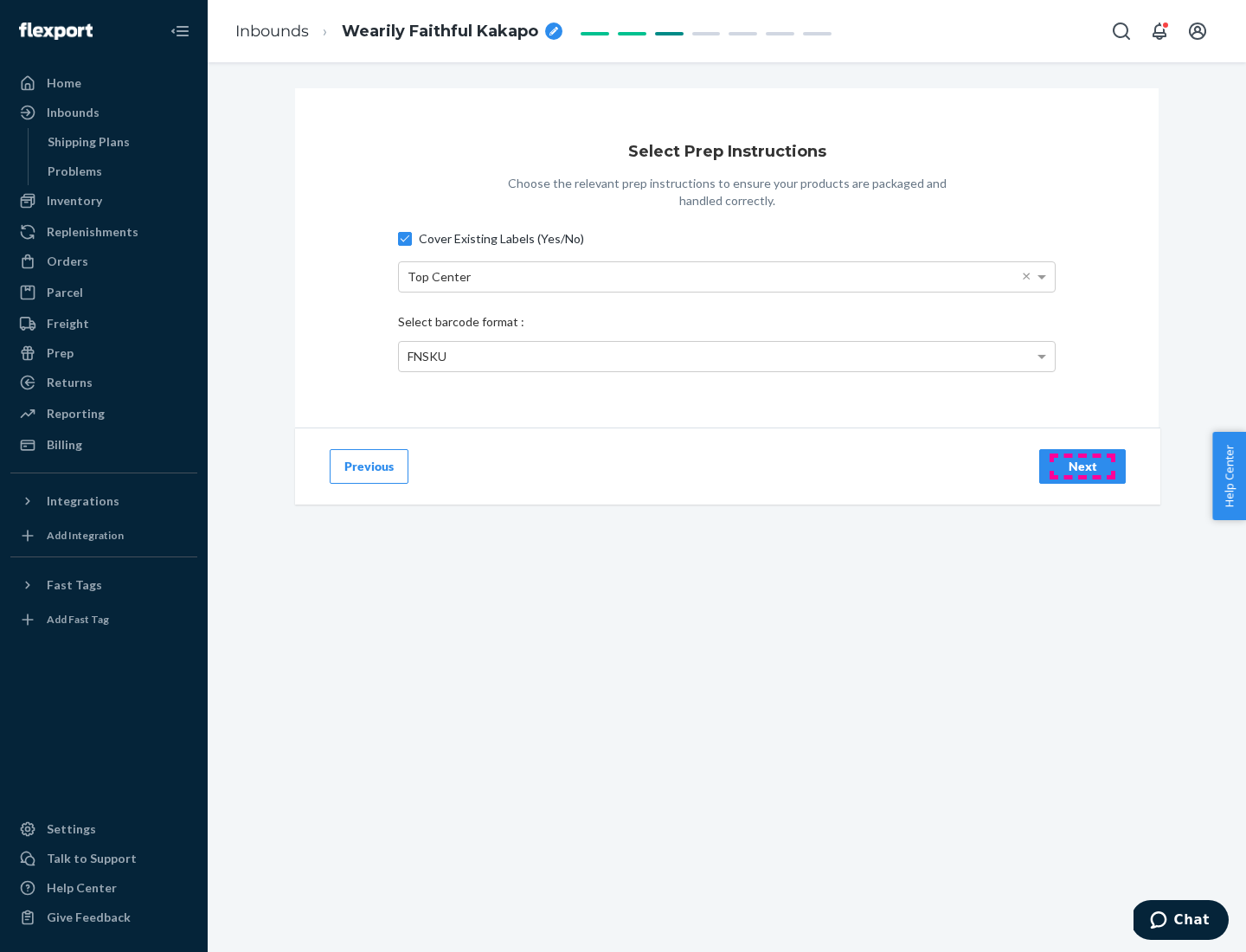
click at [1082, 466] on div "Next" at bounding box center [1082, 466] width 57 height 17
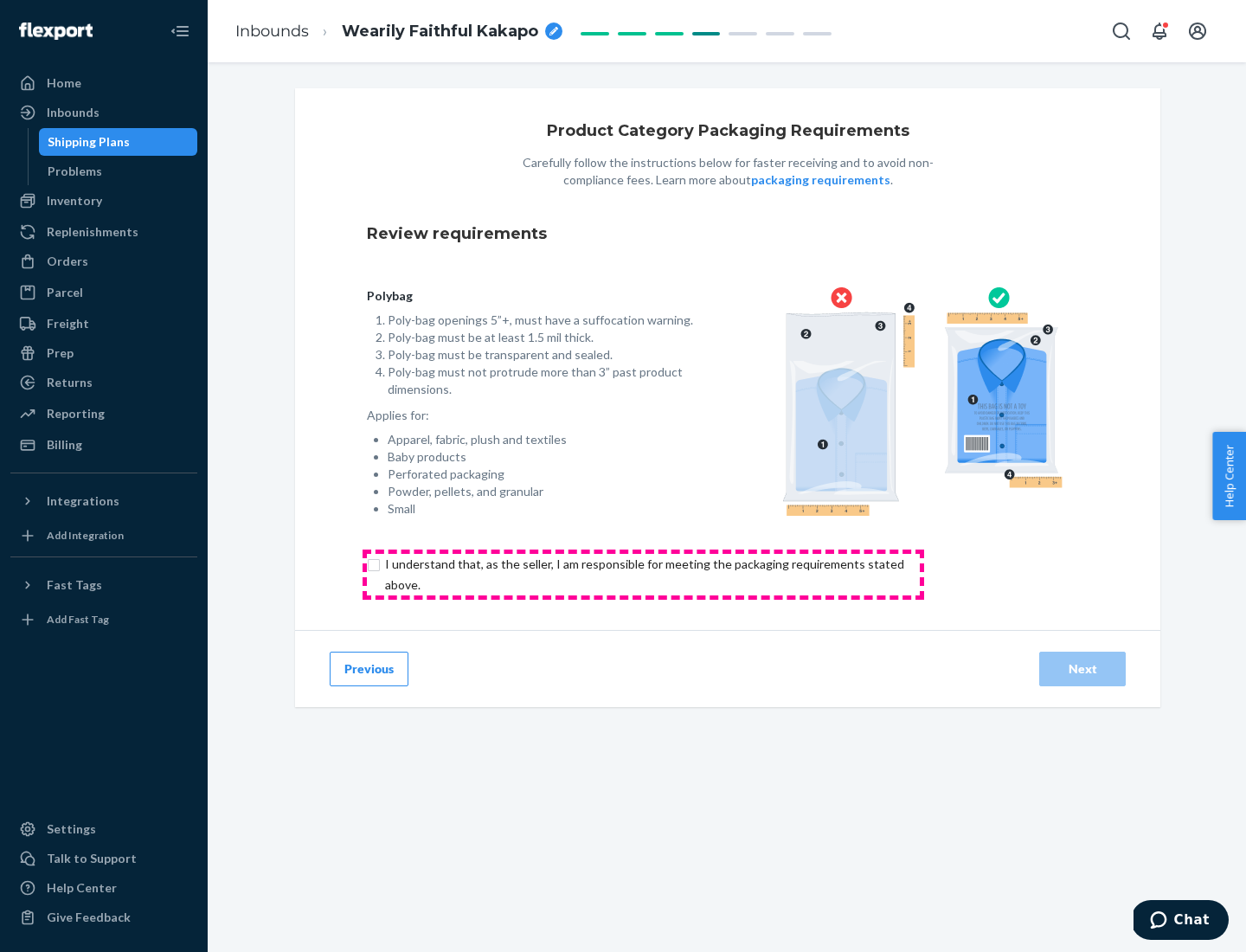
click at [643, 574] on input "checkbox" at bounding box center [655, 575] width 575 height 42
checkbox input "true"
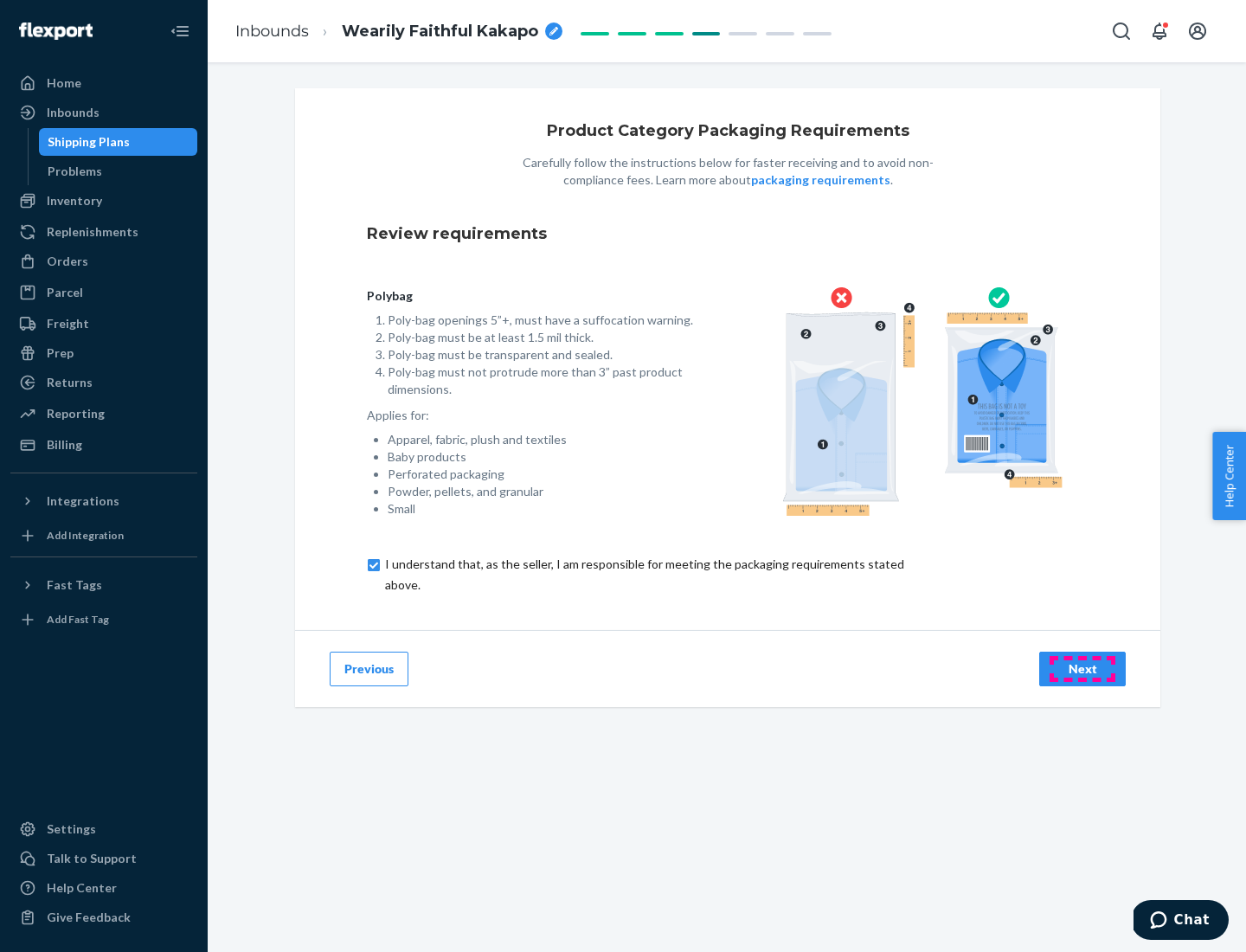
click at [1082, 668] on div "Next" at bounding box center [1082, 669] width 57 height 17
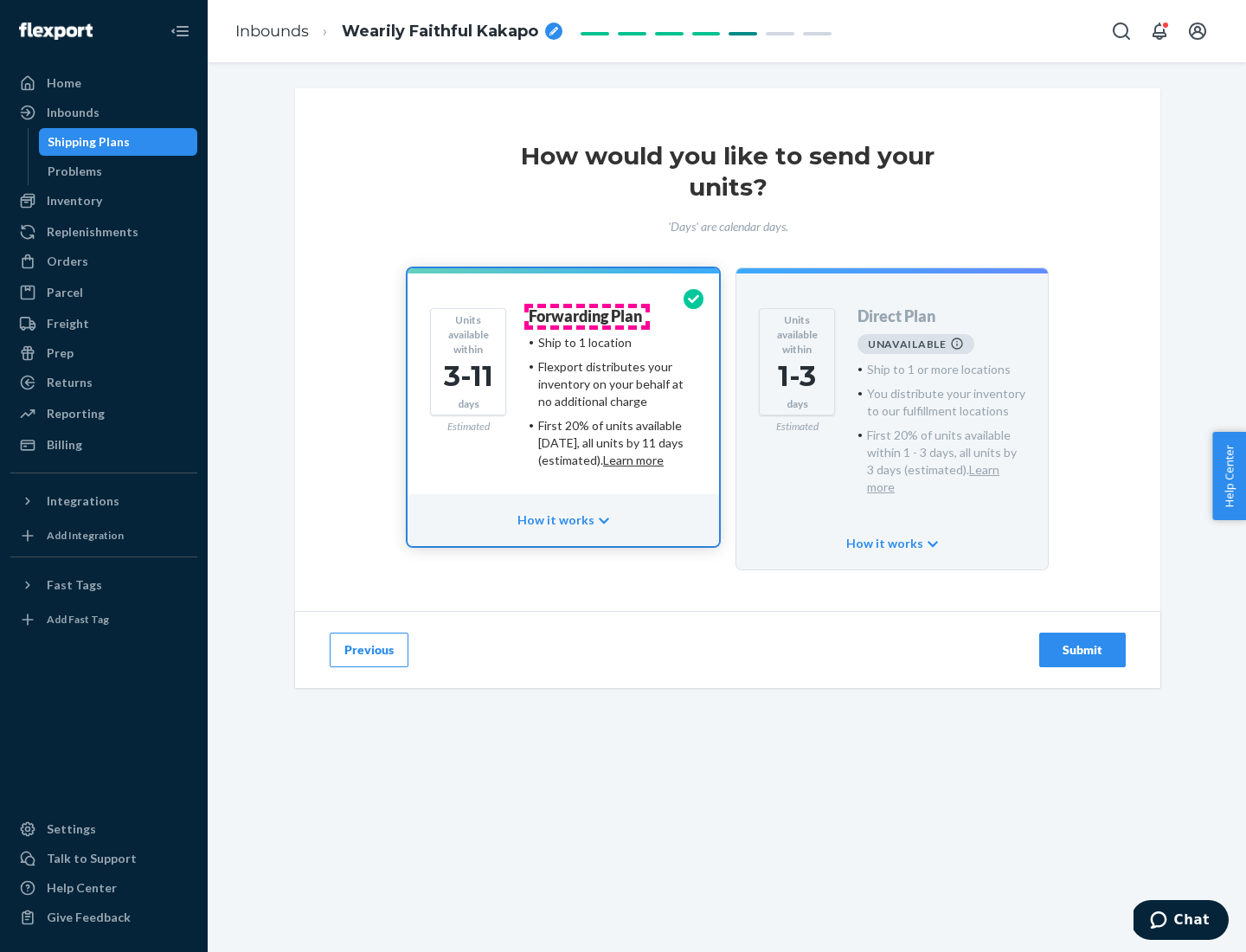
click at [587, 316] on h4 "Forwarding Plan" at bounding box center [585, 316] width 113 height 17
click at [1082, 641] on div "Submit" at bounding box center [1082, 649] width 57 height 17
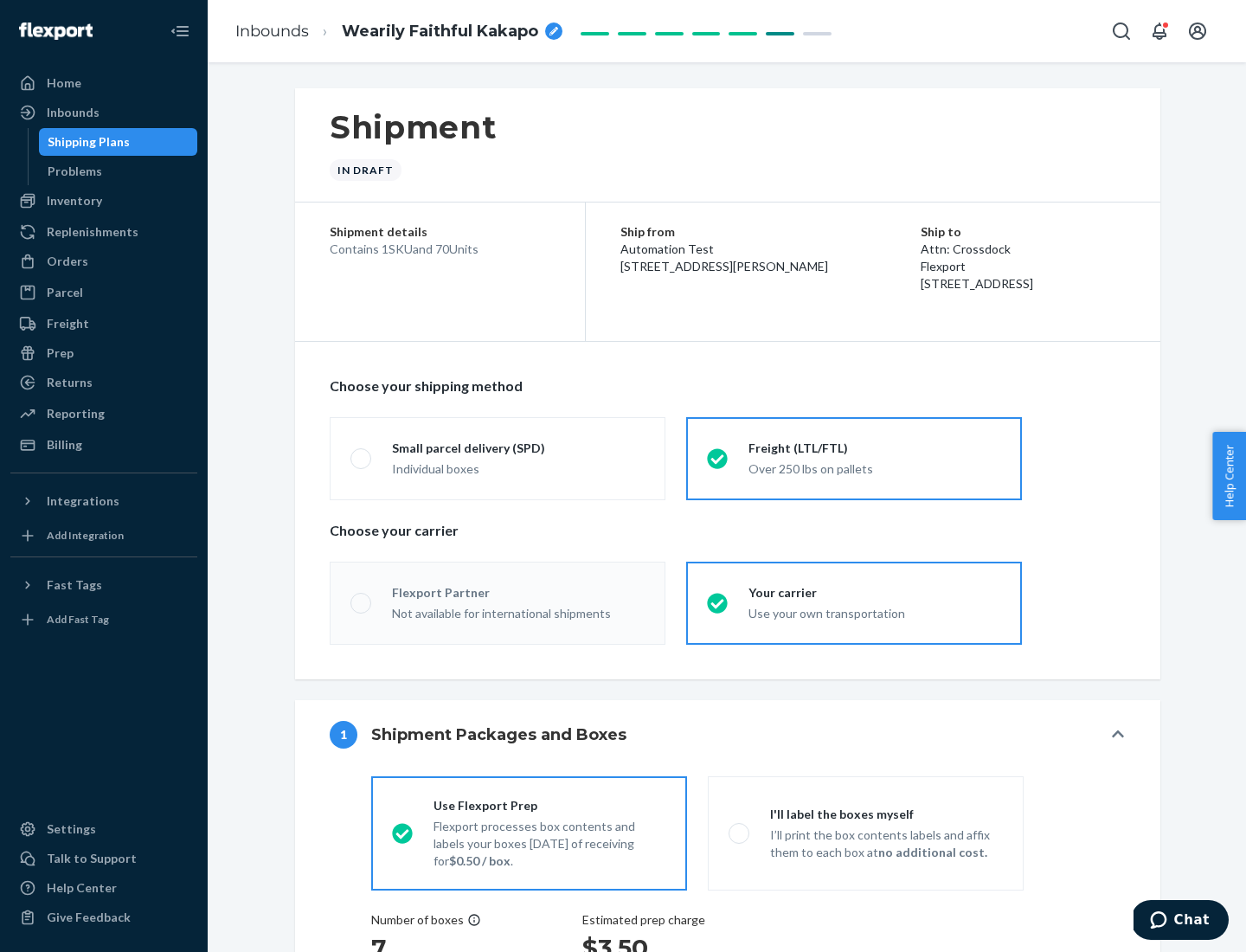
radio input "true"
radio input "false"
radio input "true"
radio input "false"
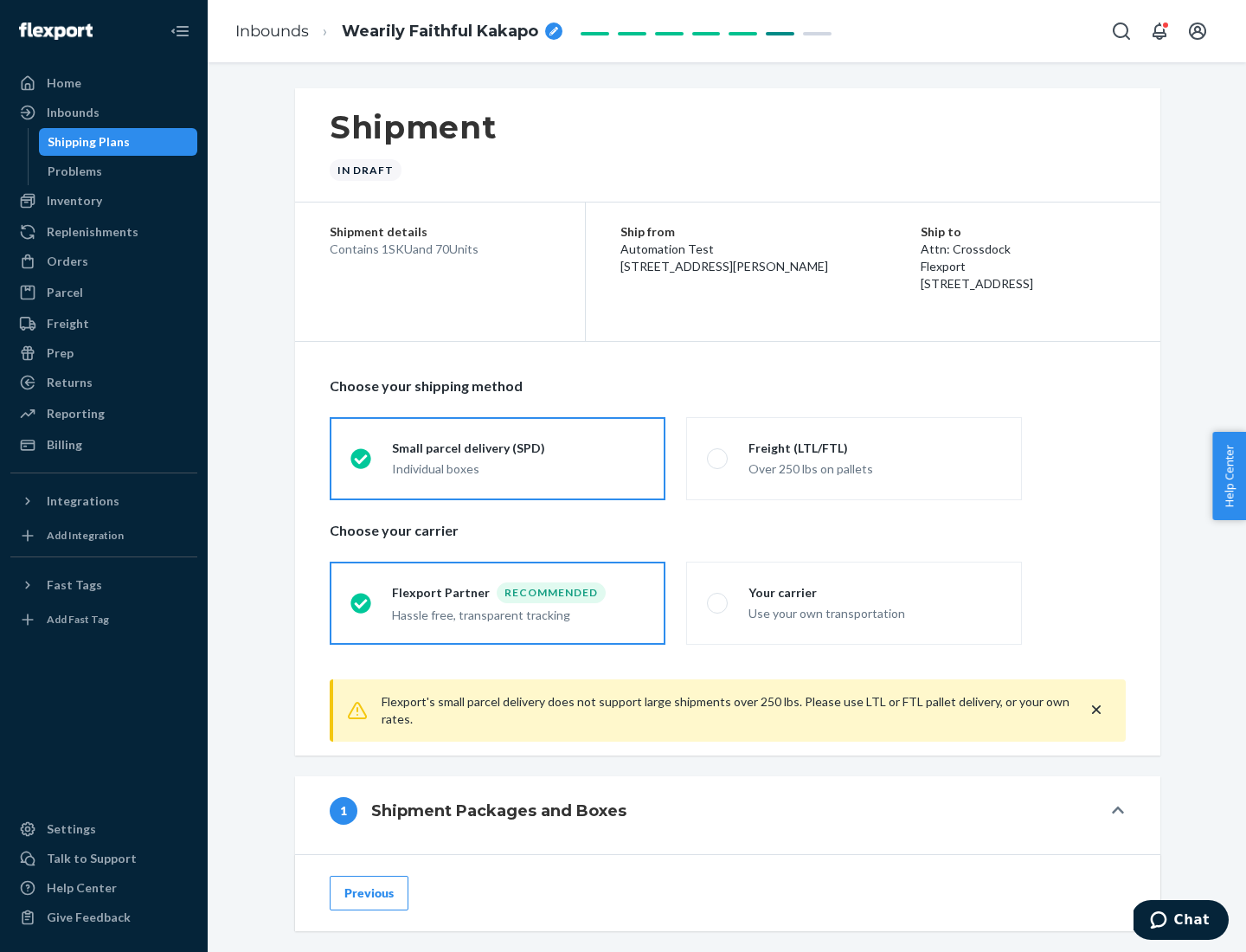
click at [518, 468] on div "Individual boxes" at bounding box center [519, 469] width 253 height 17
click at [362, 464] on input "Small parcel delivery (SPD) Individual boxes" at bounding box center [356, 458] width 11 height 11
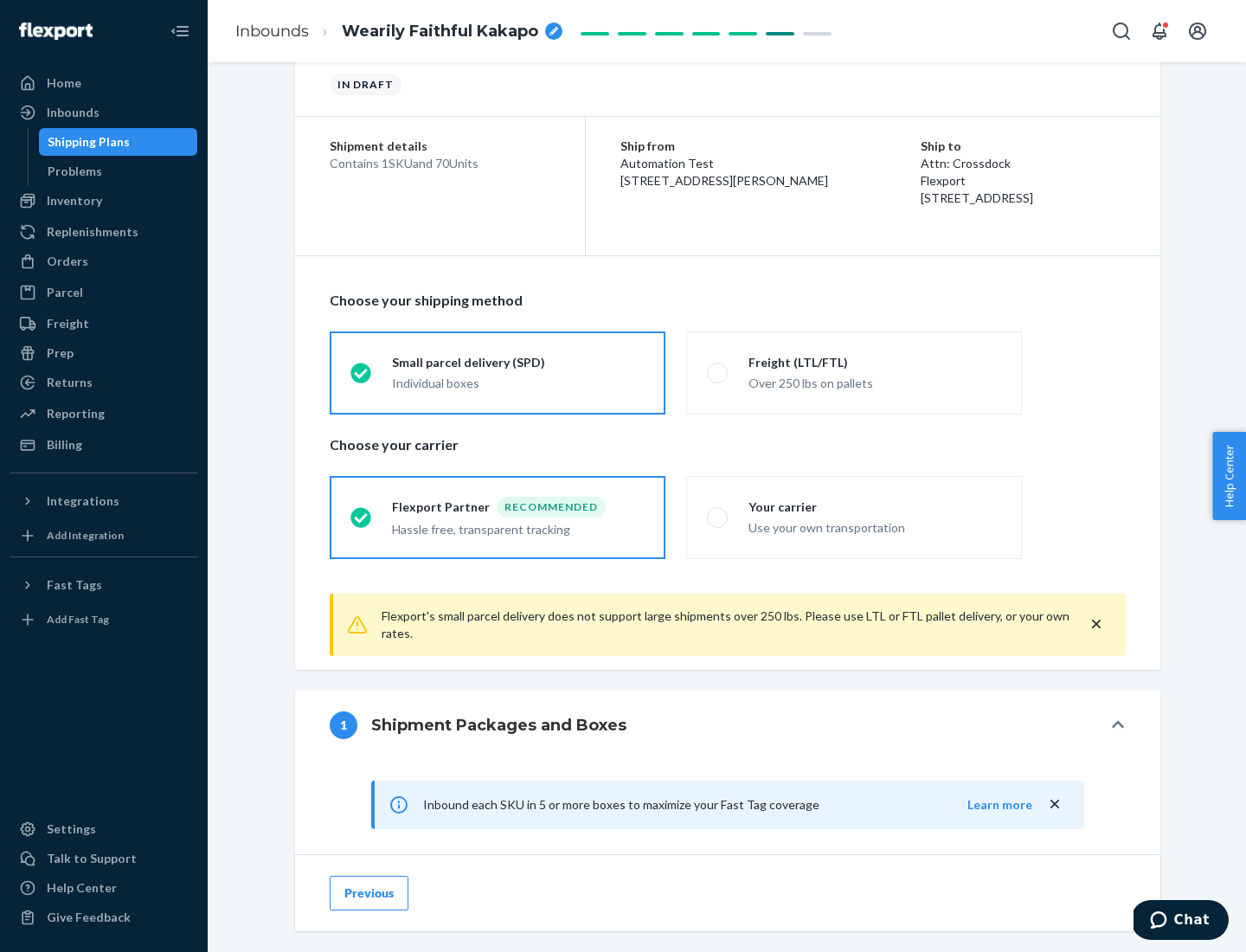
click at [518, 506] on div "Recommended" at bounding box center [551, 507] width 109 height 21
click at [362, 511] on input "Flexport Partner Recommended Hassle free, transparent tracking" at bounding box center [356, 516] width 11 height 11
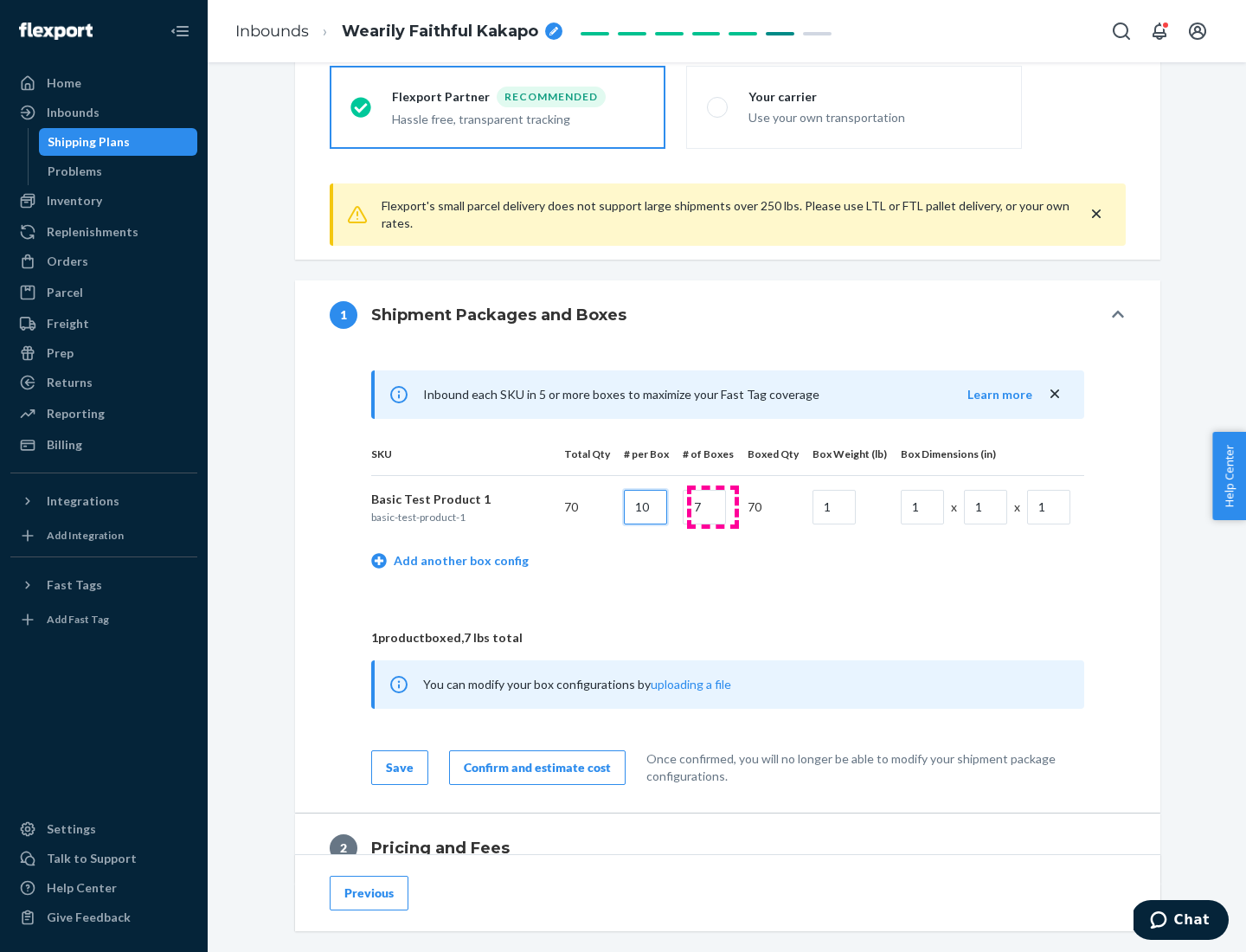
type input "10"
type input "7"
type input "1"
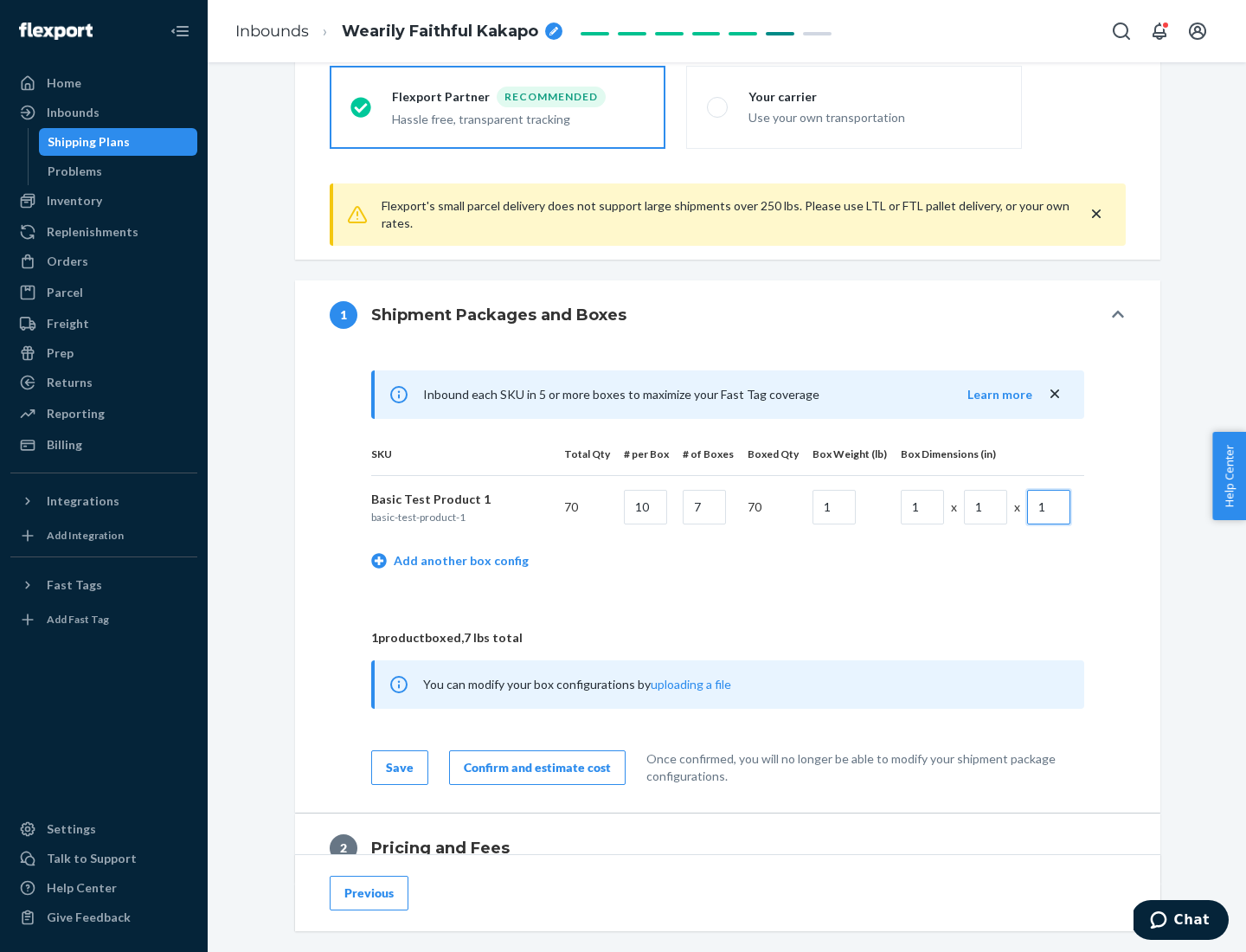
scroll to position [756, 0]
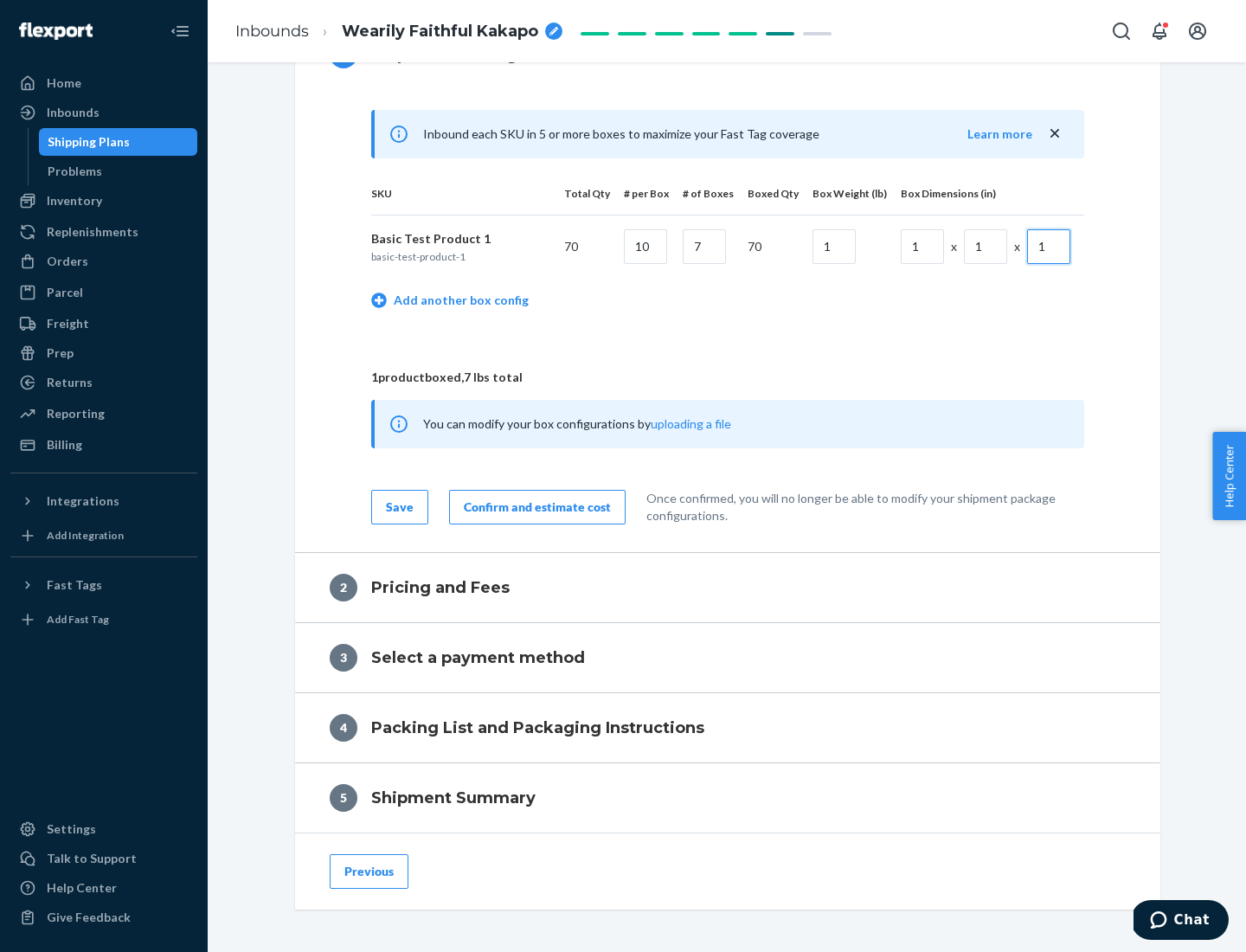
type input "1"
click at [534, 506] on div "Confirm and estimate cost" at bounding box center [537, 507] width 147 height 17
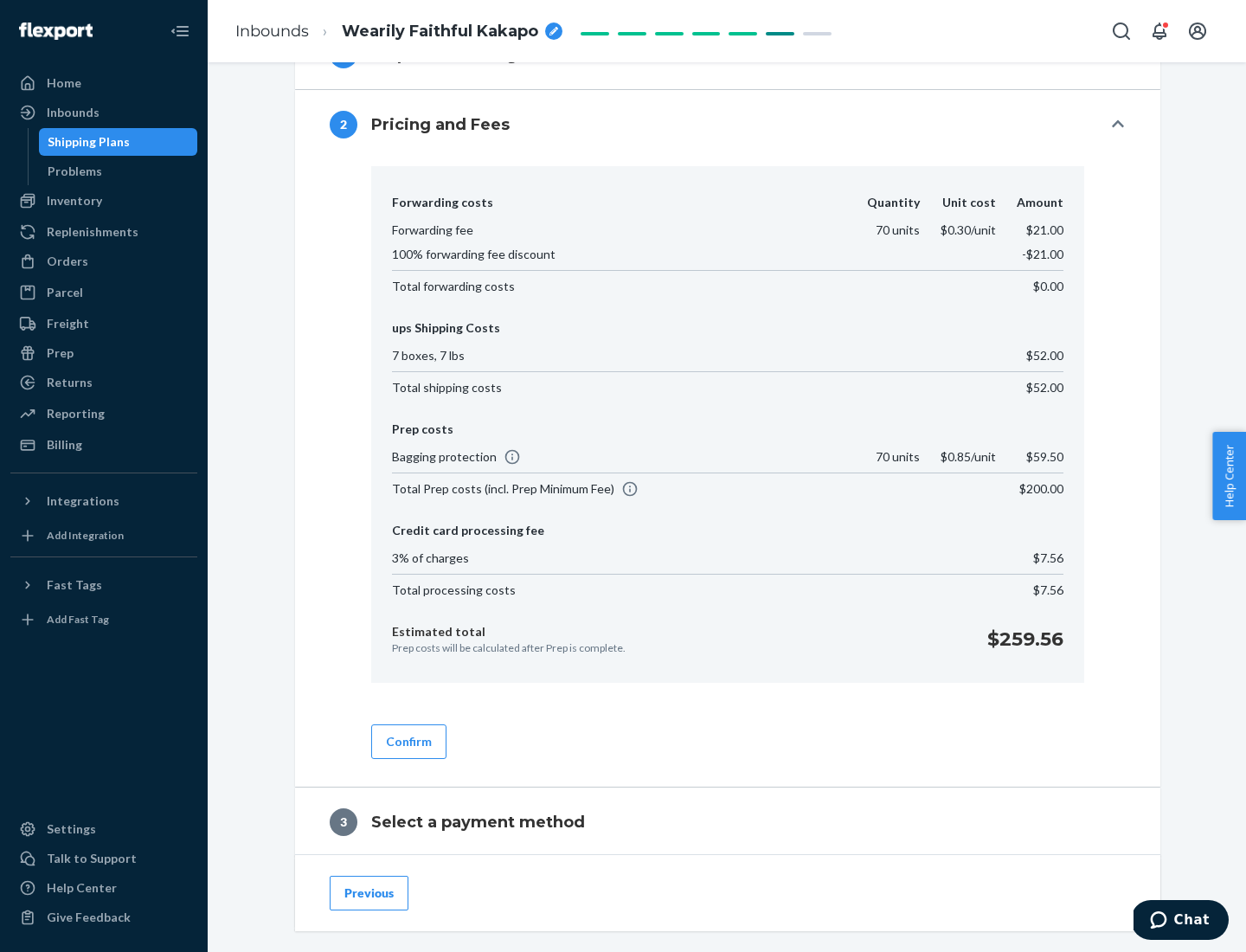
scroll to position [990, 0]
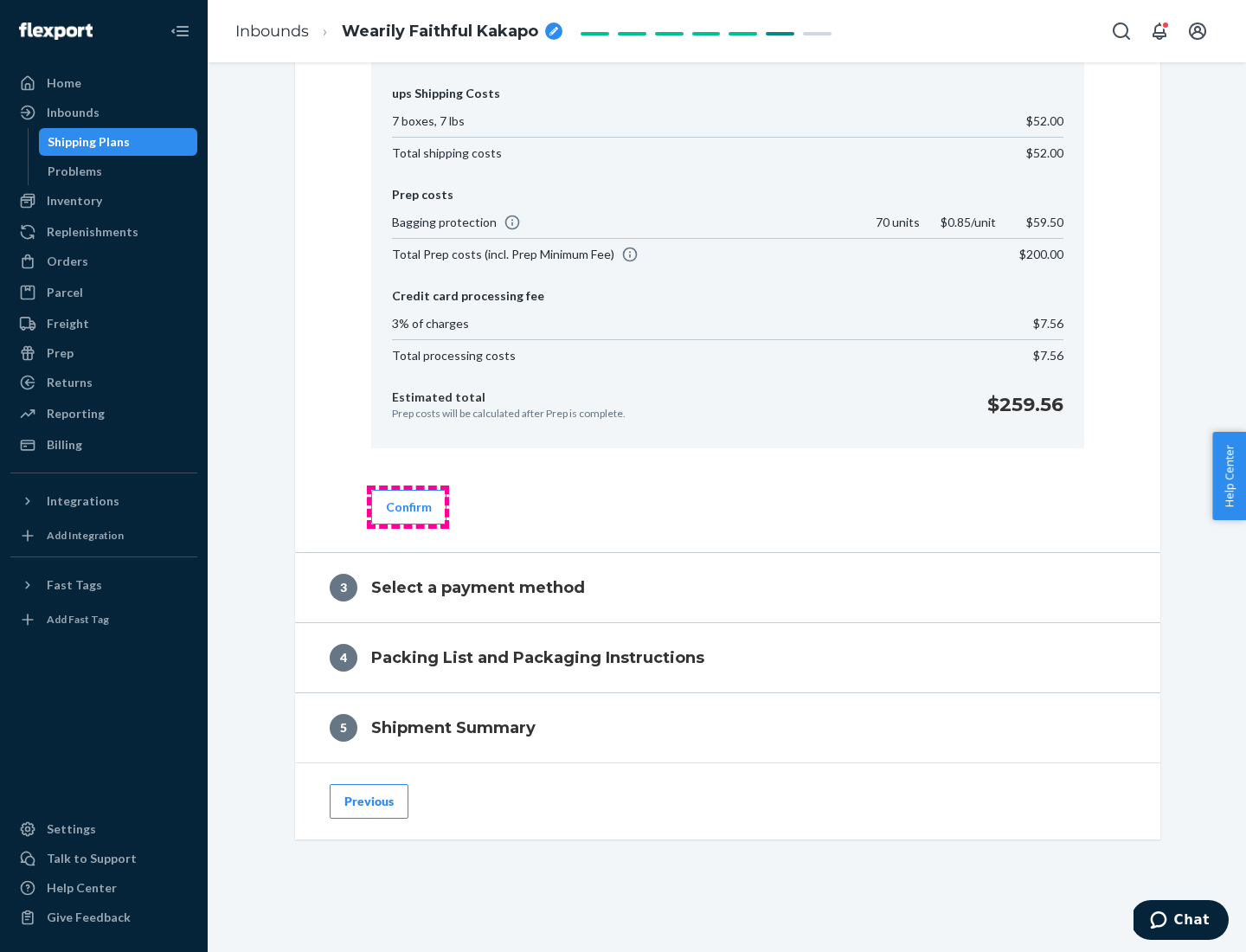
click at [407, 506] on button "Confirm" at bounding box center [409, 507] width 75 height 35
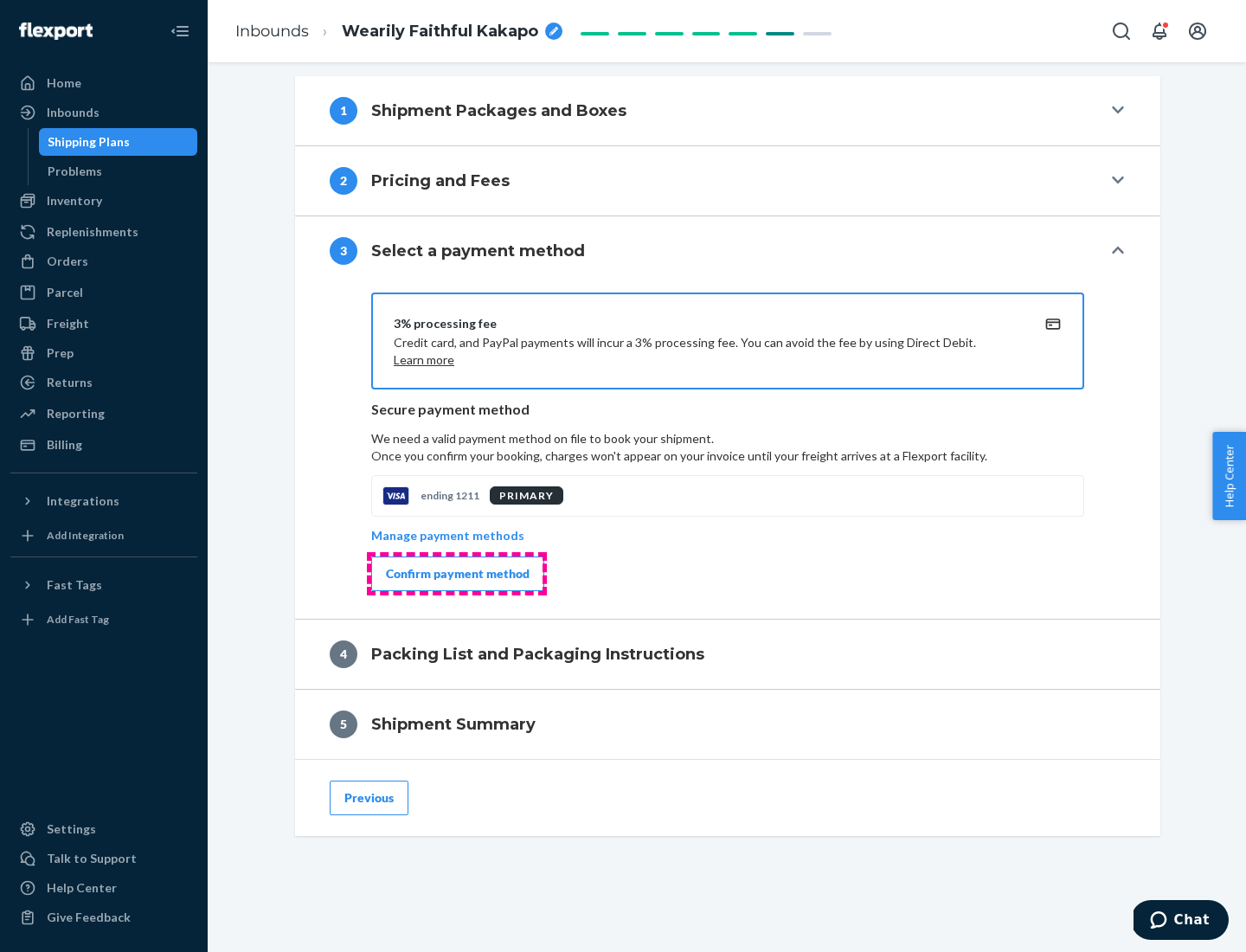
click at [456, 574] on div "Confirm payment method" at bounding box center [458, 574] width 144 height 17
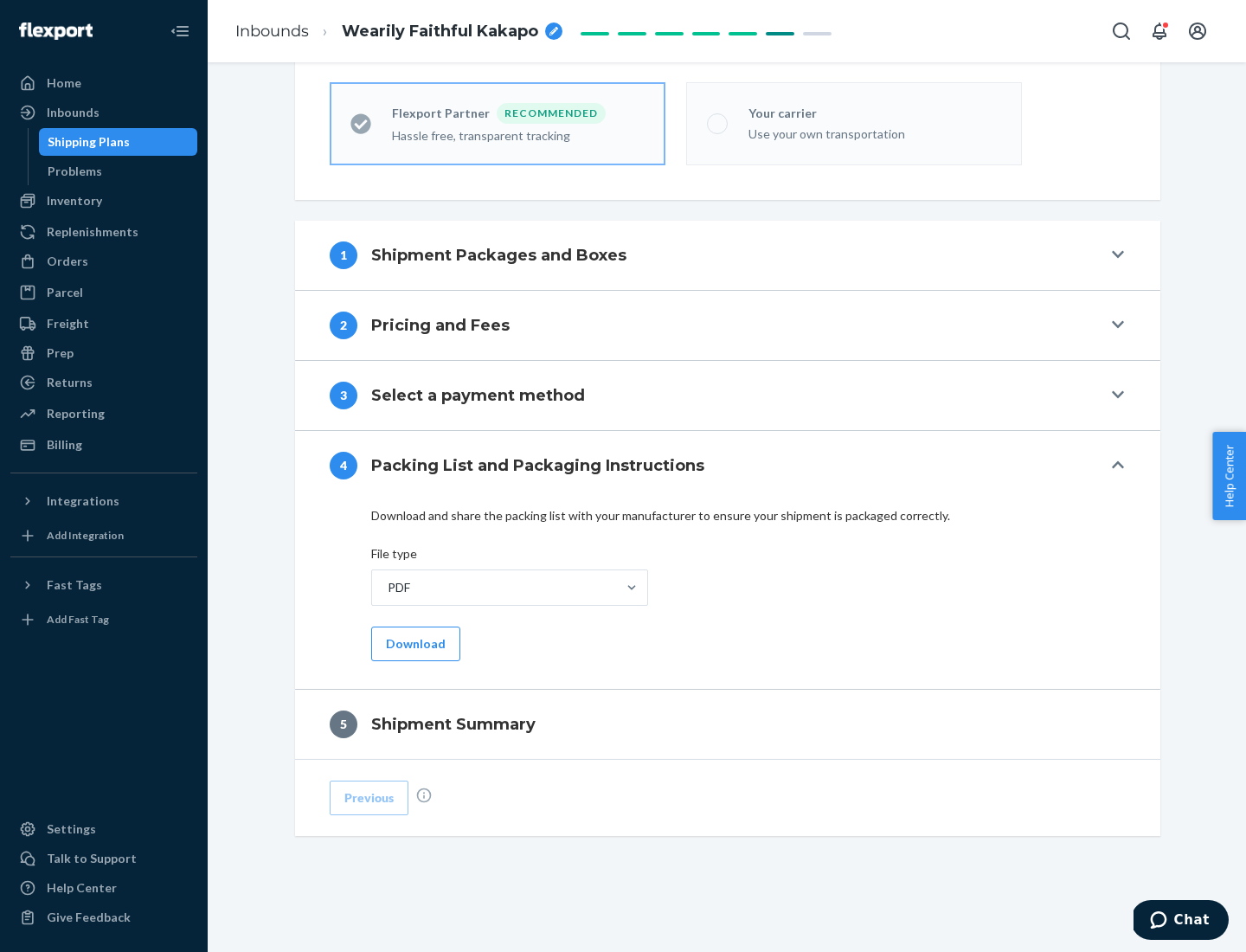
scroll to position [479, 0]
click at [413, 643] on button "Download" at bounding box center [416, 643] width 89 height 35
